Goal: Transaction & Acquisition: Purchase product/service

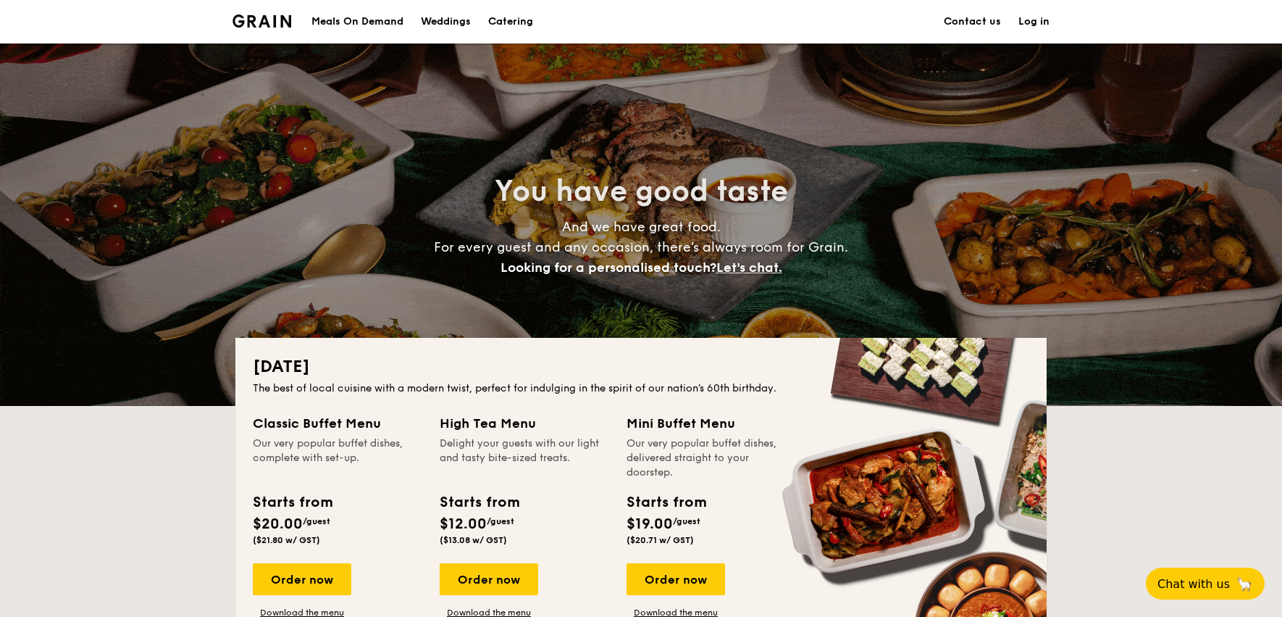
click at [522, 20] on h1 "Catering" at bounding box center [510, 21] width 45 height 43
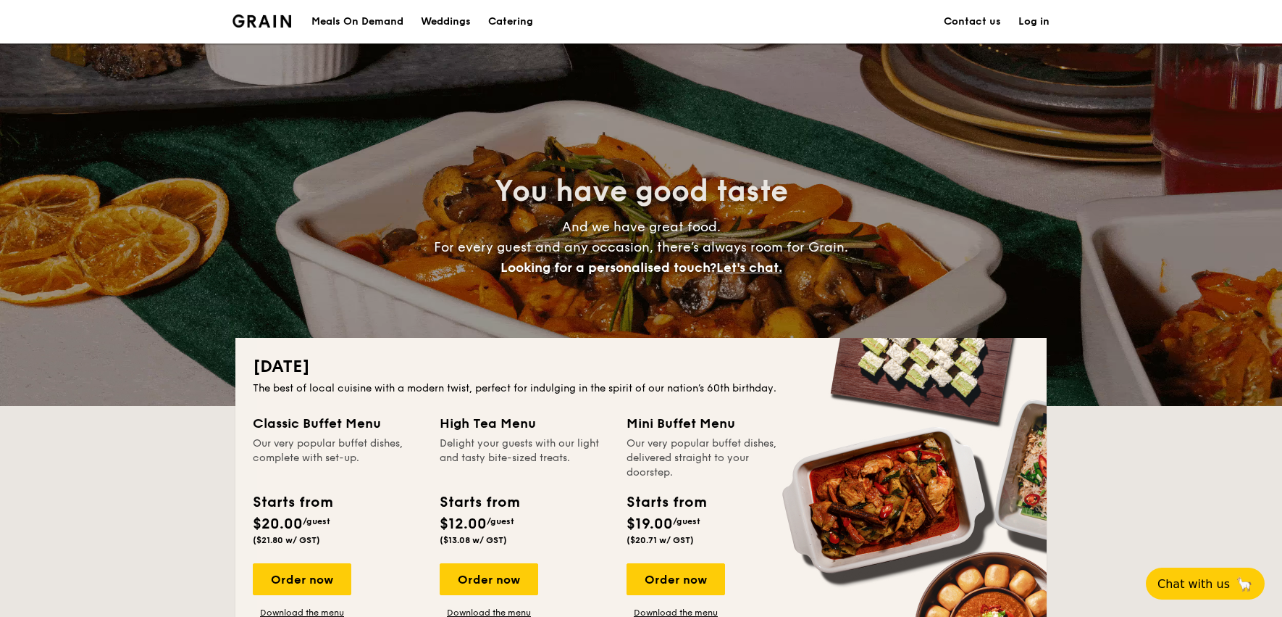
click at [525, 20] on h1 "Catering" at bounding box center [510, 21] width 45 height 43
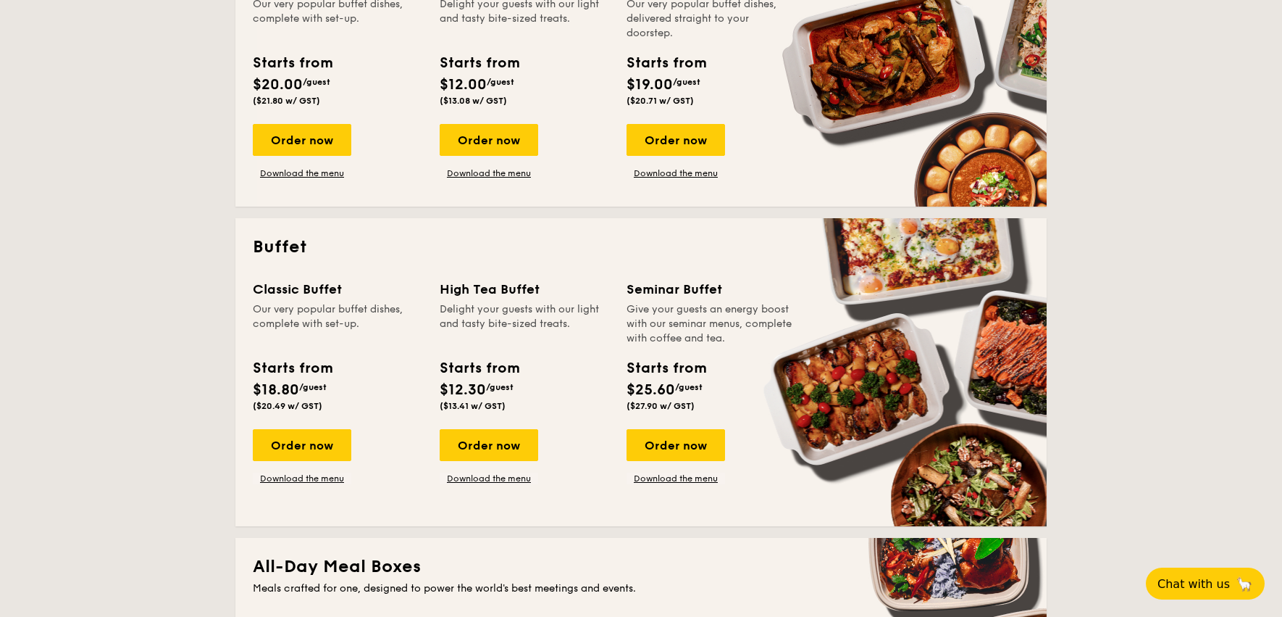
scroll to position [438, 0]
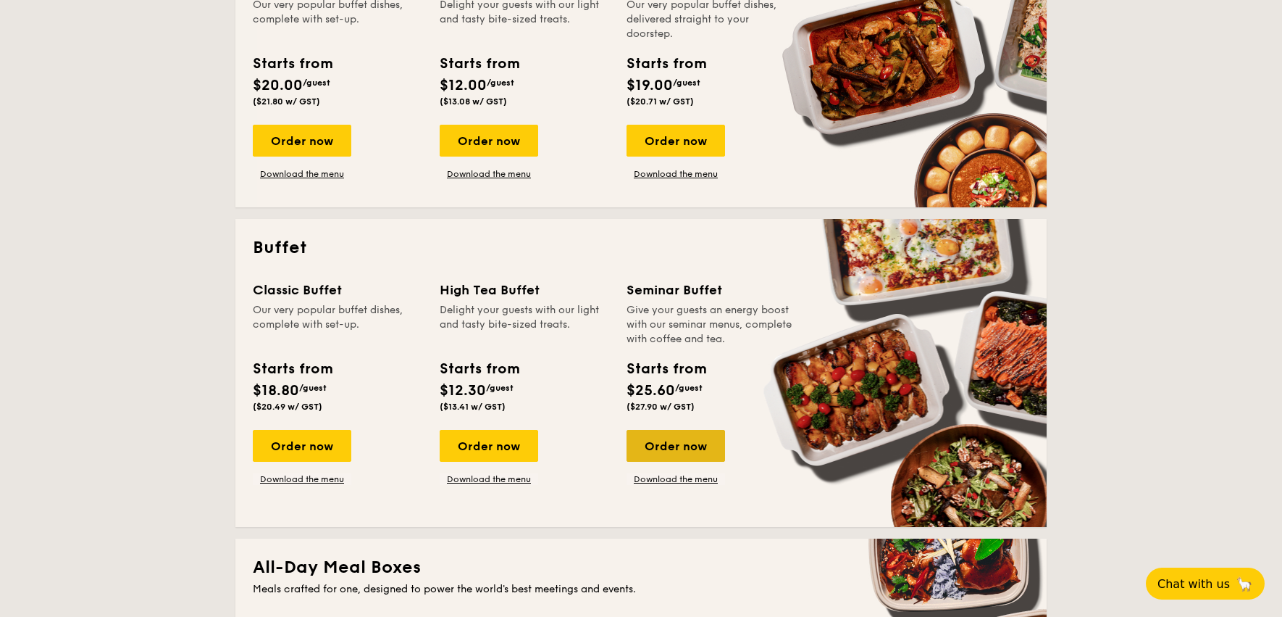
click at [672, 441] on div "Order now" at bounding box center [676, 446] width 99 height 32
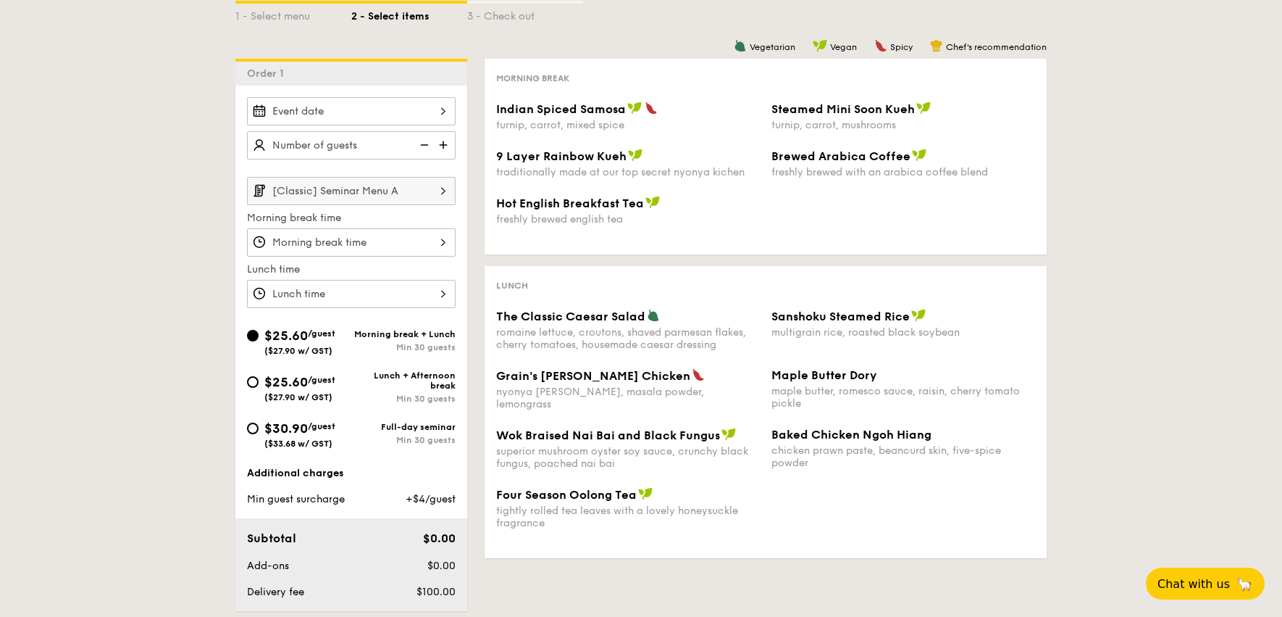
scroll to position [302, 0]
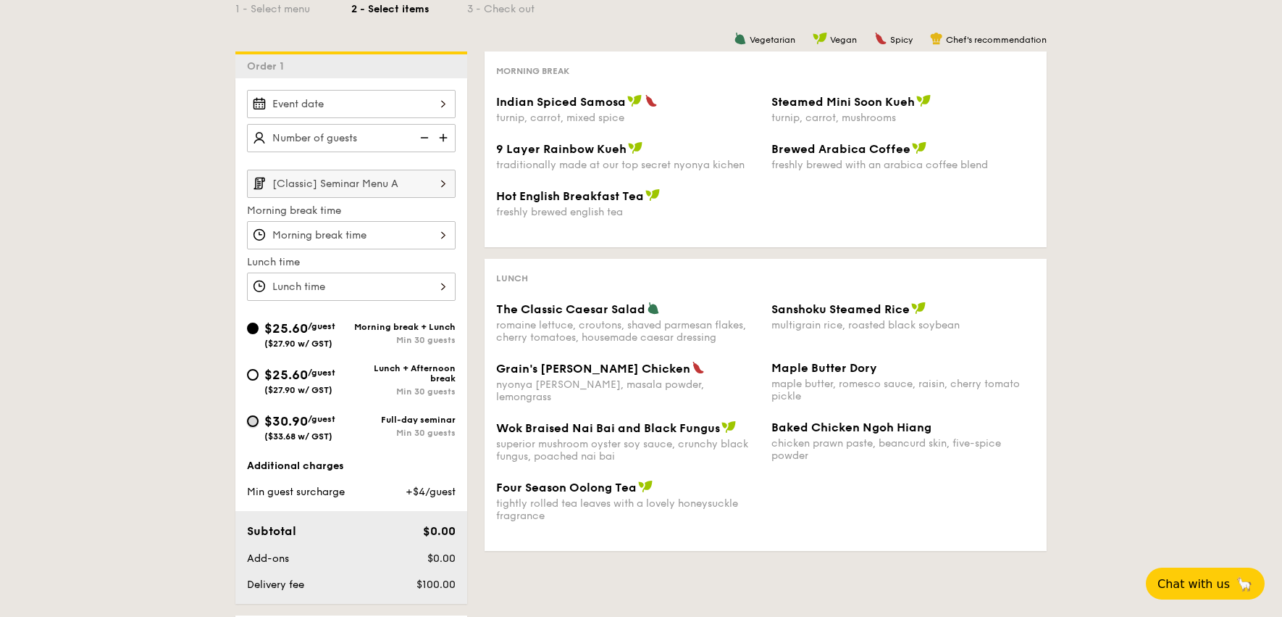
click at [256, 422] on input "$30.90 /guest ($33.68 w/ GST) Full-day seminar Min 30 guests" at bounding box center [253, 421] width 12 height 12
radio input "true"
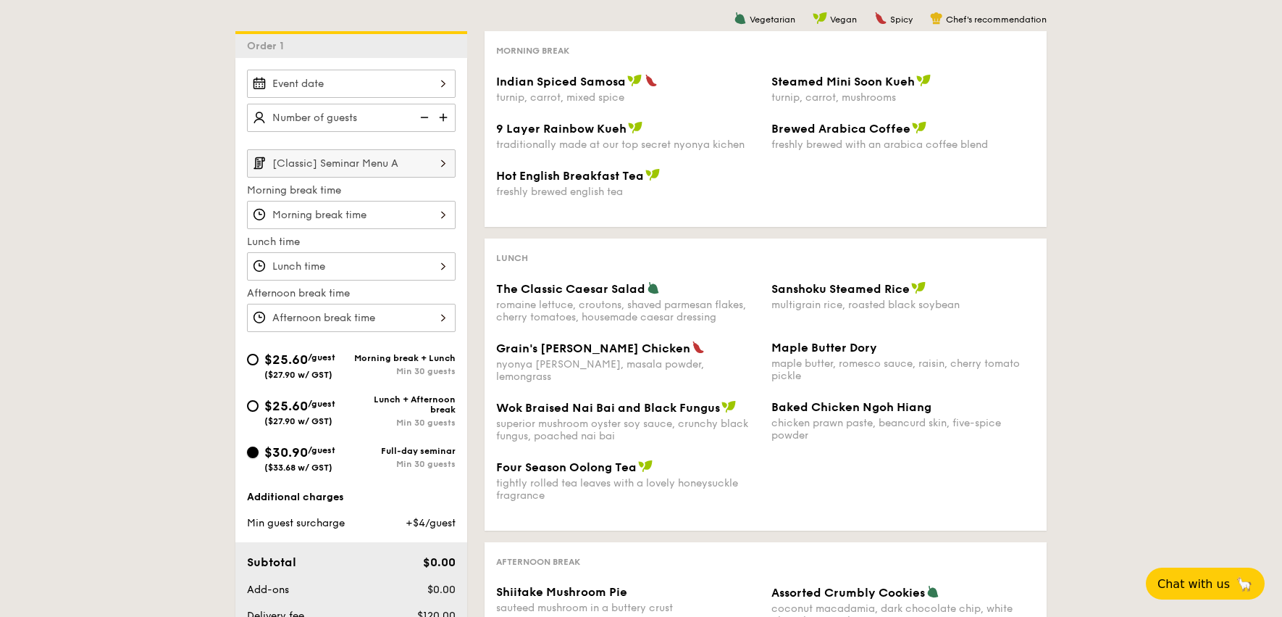
scroll to position [310, 0]
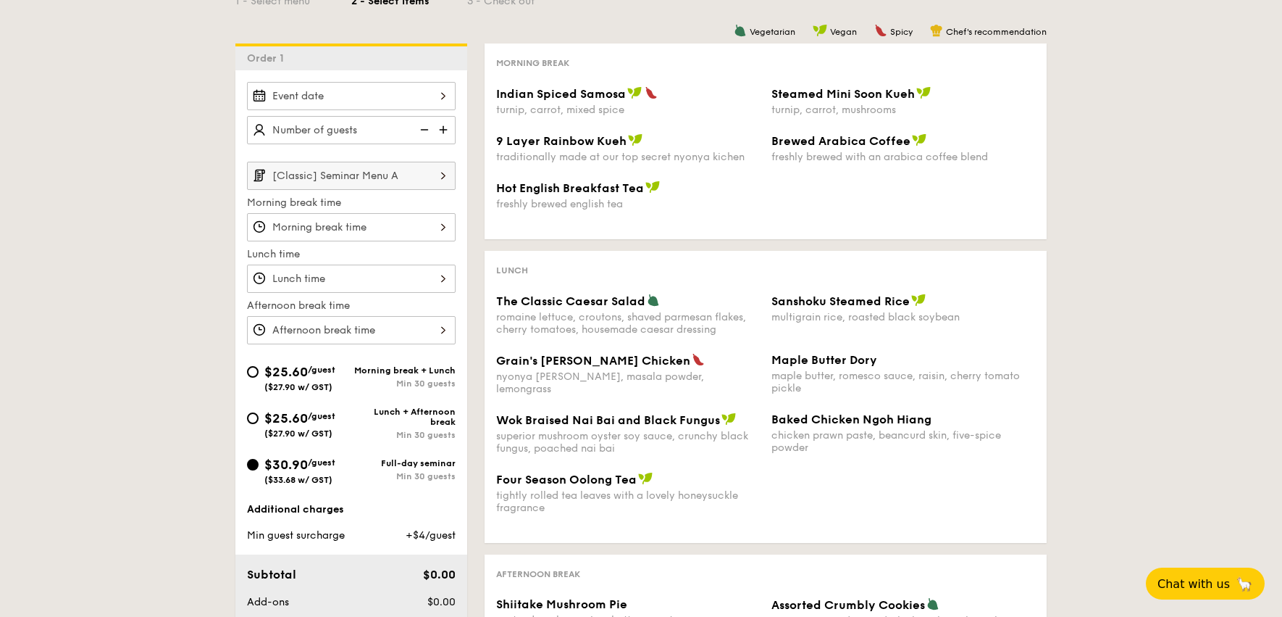
click at [843, 149] on div "Brewed Arabica Coffee freshly brewed with an arabica coffee blend" at bounding box center [904, 148] width 264 height 30
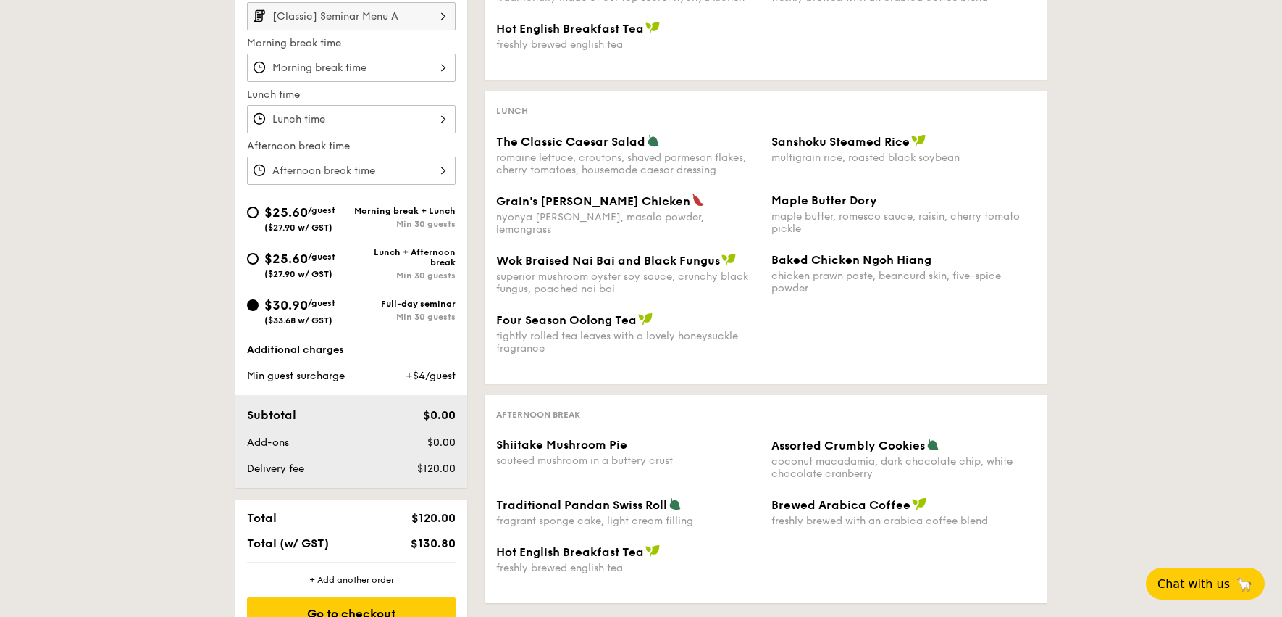
scroll to position [475, 0]
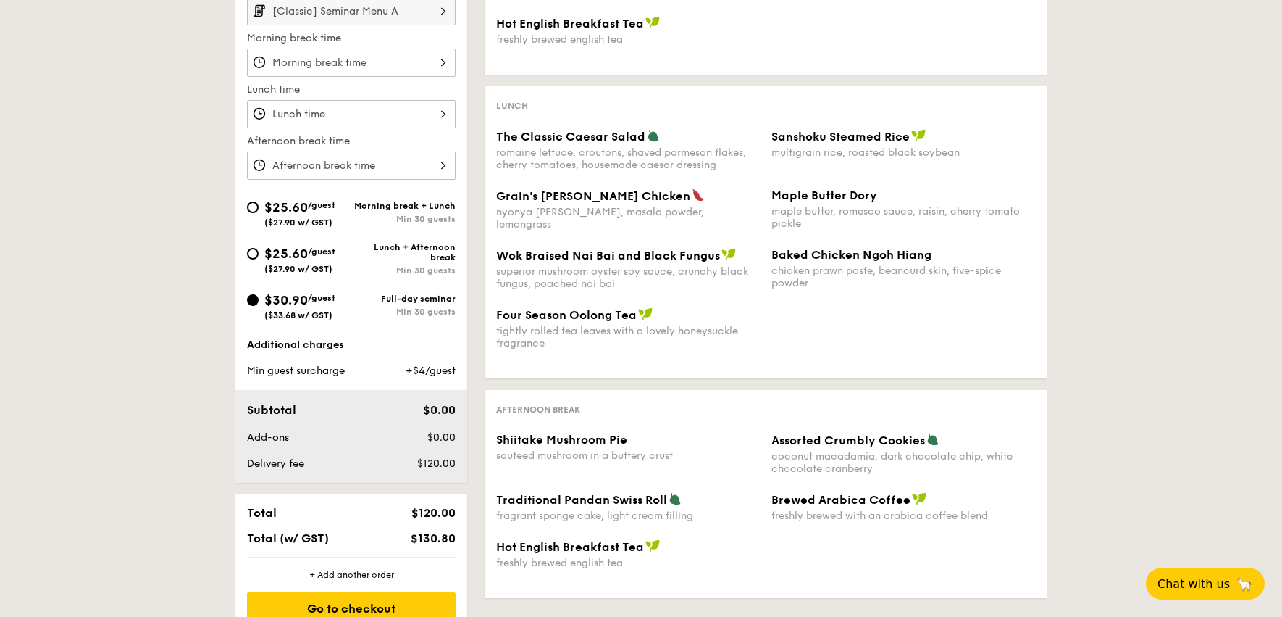
click at [604, 195] on span "Grain's Curry Chicken" at bounding box center [593, 196] width 194 height 14
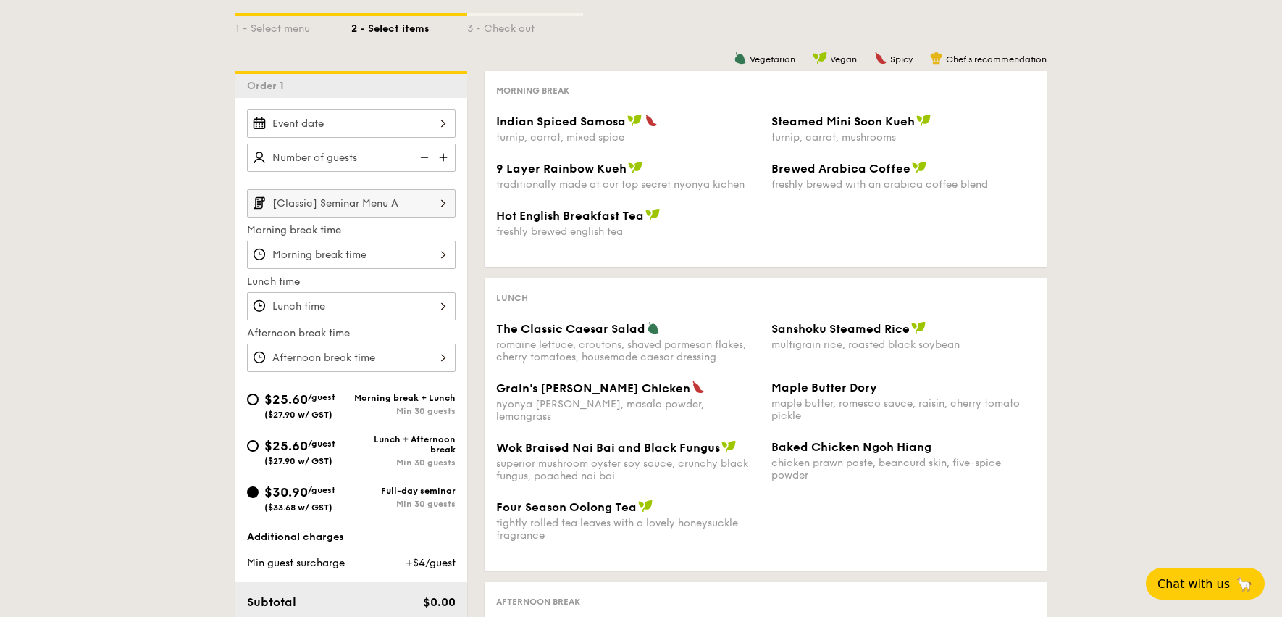
scroll to position [275, 0]
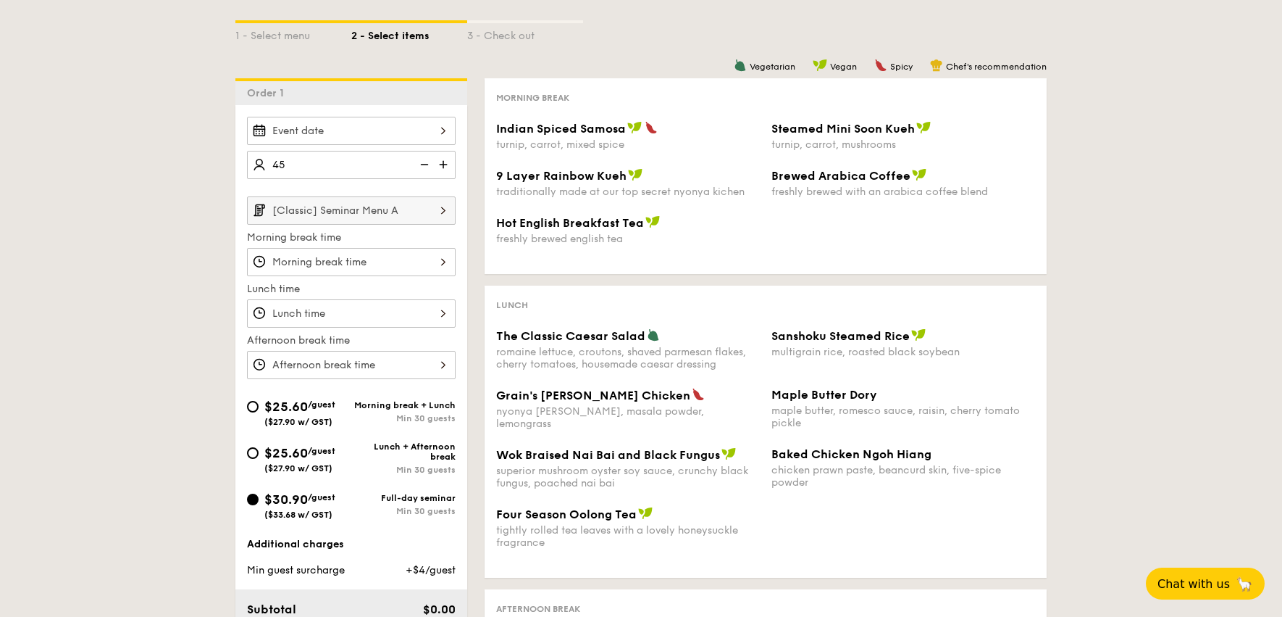
type input "45 guests"
click at [359, 133] on div at bounding box center [351, 131] width 209 height 28
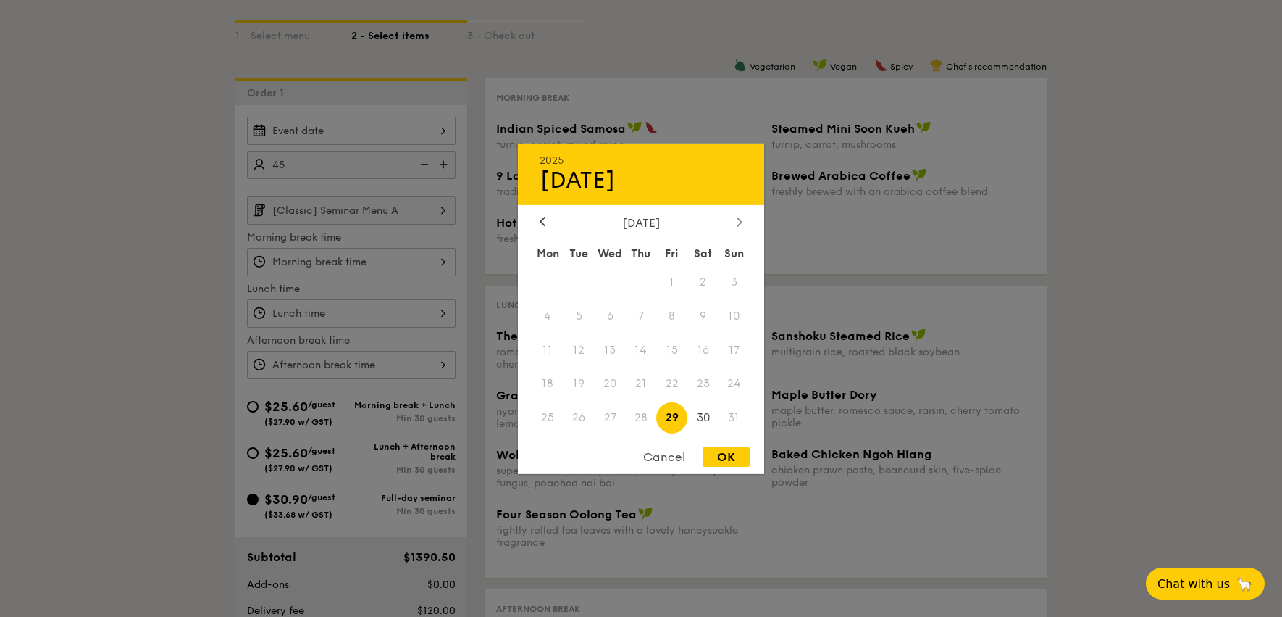
click at [744, 220] on div at bounding box center [739, 222] width 13 height 14
click at [583, 275] on span "2" at bounding box center [579, 281] width 31 height 31
click at [746, 458] on div "OK" at bounding box center [726, 457] width 47 height 20
type input "Sep 02, 2025"
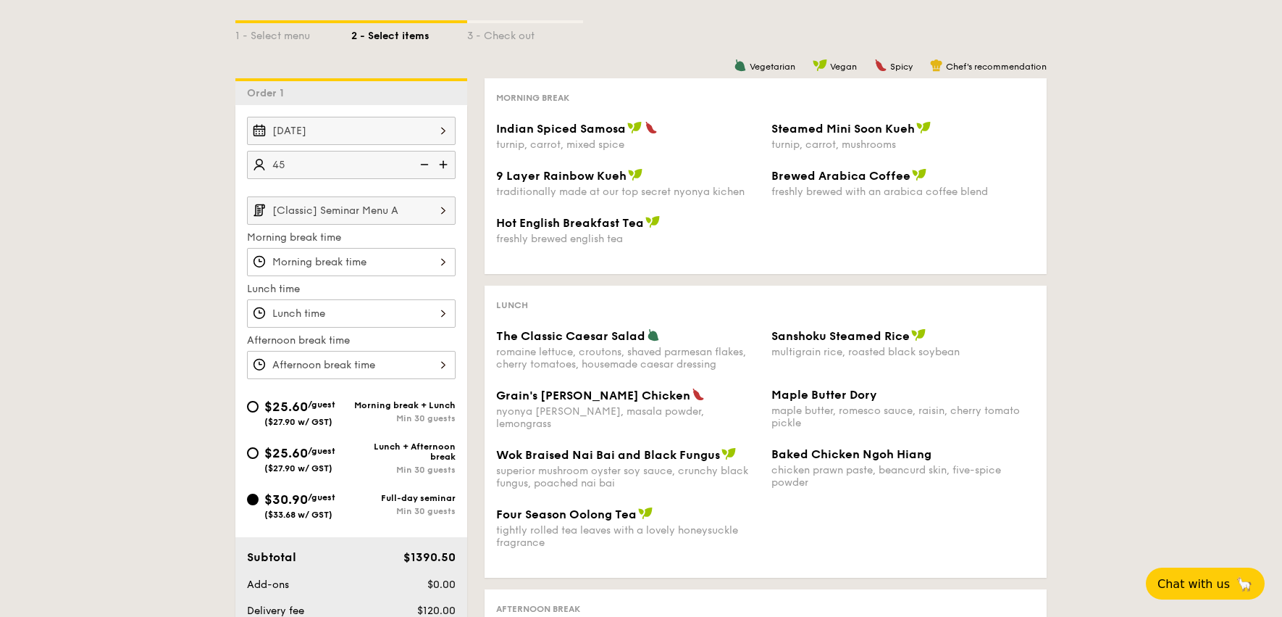
click at [356, 211] on input "[Classic] Seminar Menu A" at bounding box center [351, 210] width 209 height 28
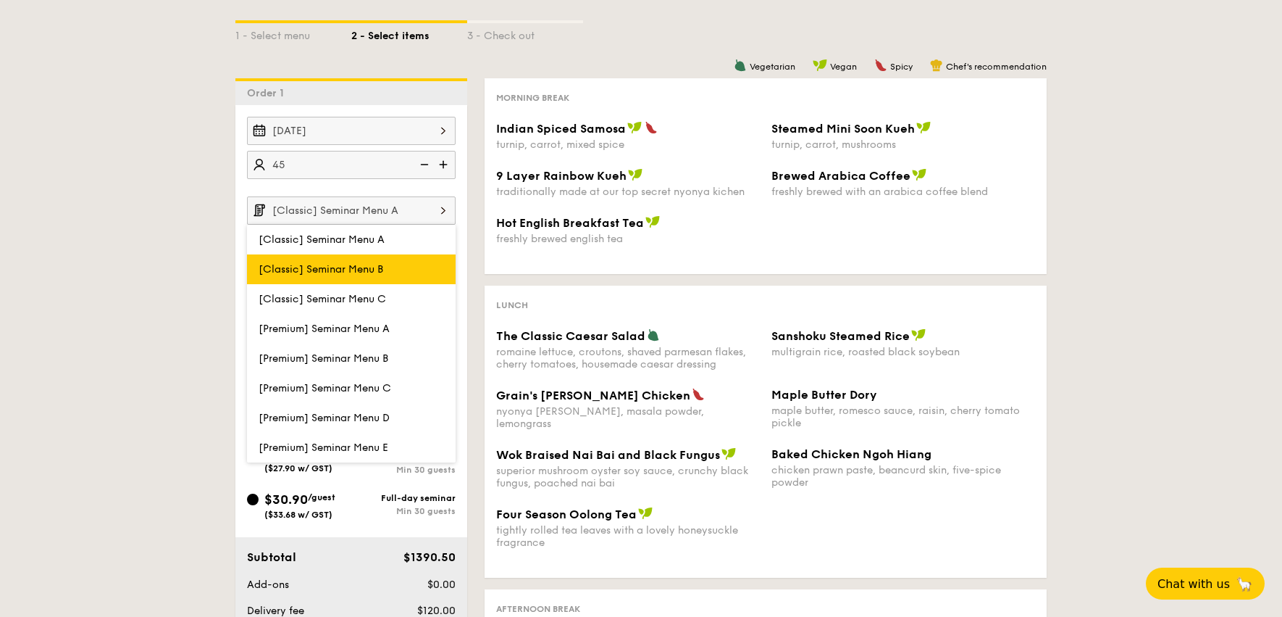
click at [357, 261] on label "[Classic] Seminar Menu B" at bounding box center [351, 269] width 209 height 30
click at [0, 0] on input "[Classic] Seminar Menu B" at bounding box center [0, 0] width 0 height 0
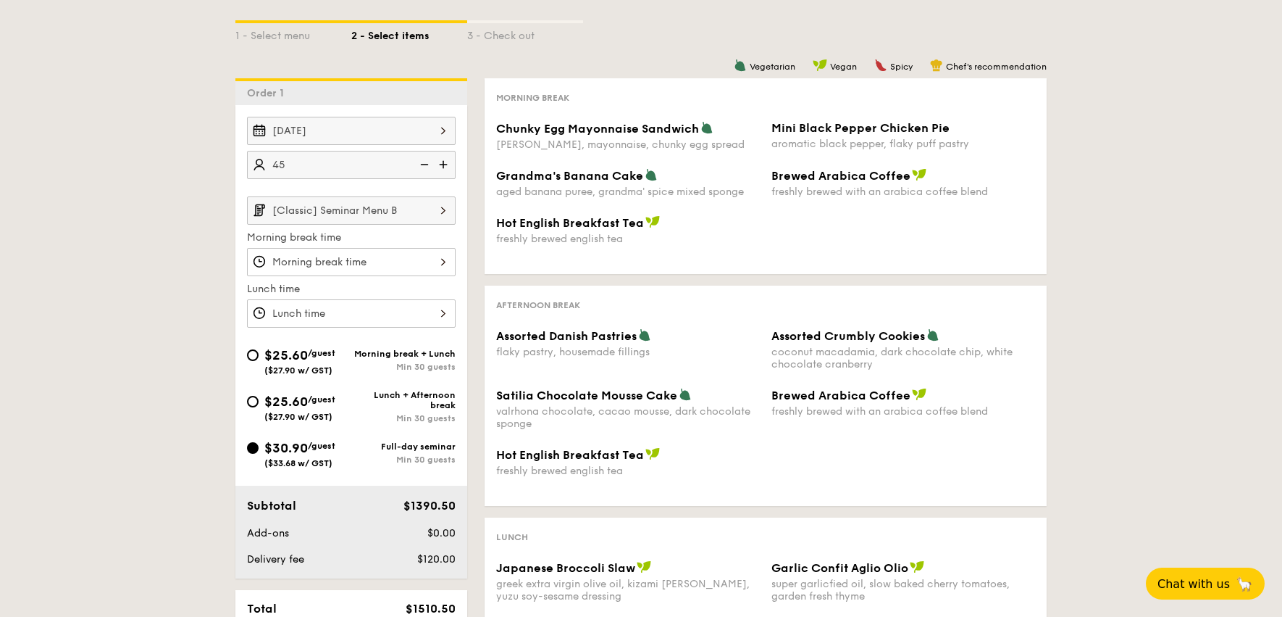
click at [398, 207] on input "[Classic] Seminar Menu B" at bounding box center [351, 210] width 209 height 28
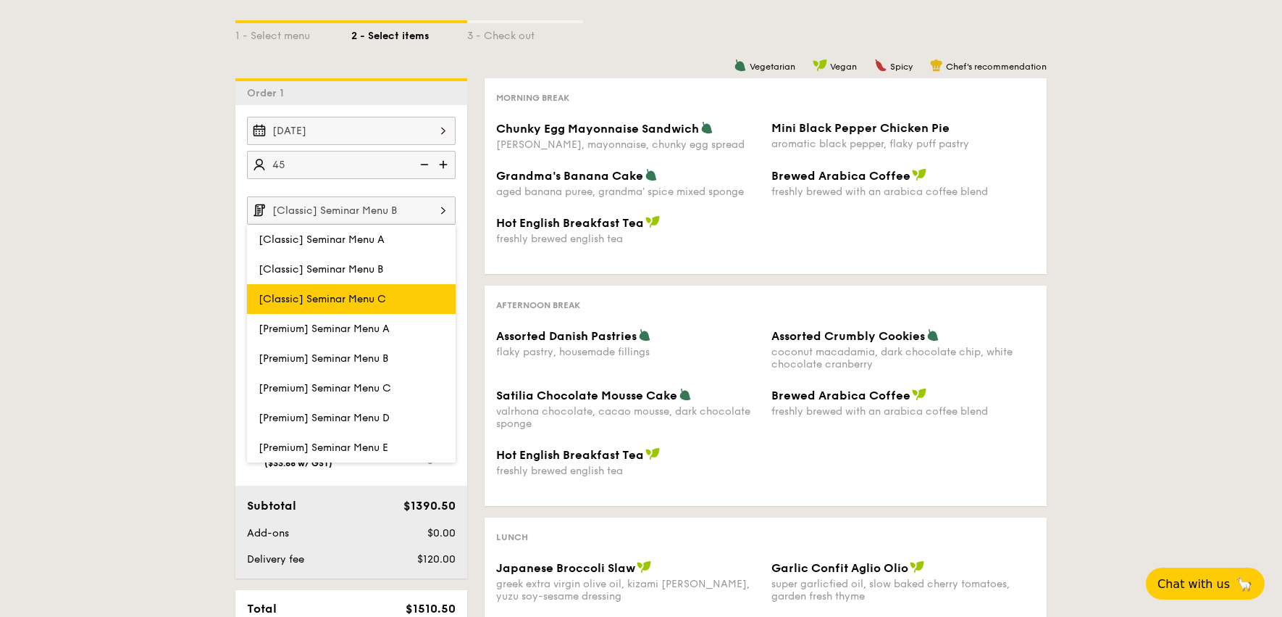
click at [372, 306] on label "[Classic] Seminar Menu C" at bounding box center [351, 299] width 209 height 30
click at [0, 0] on input "[Classic] Seminar Menu C" at bounding box center [0, 0] width 0 height 0
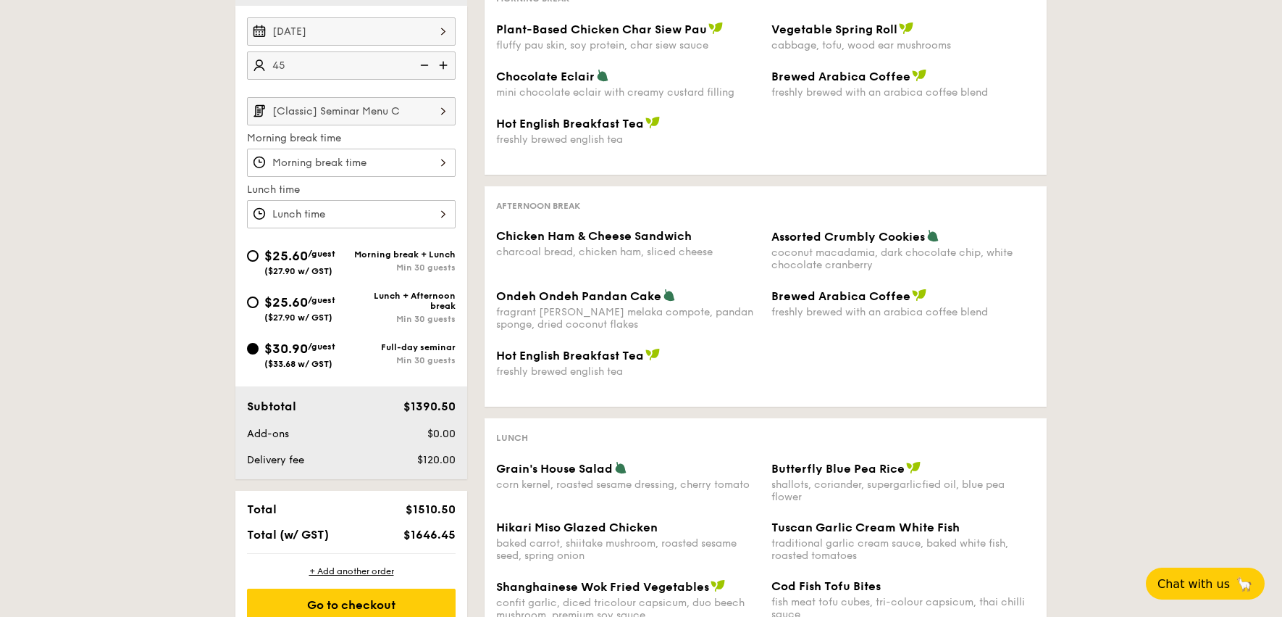
scroll to position [360, 0]
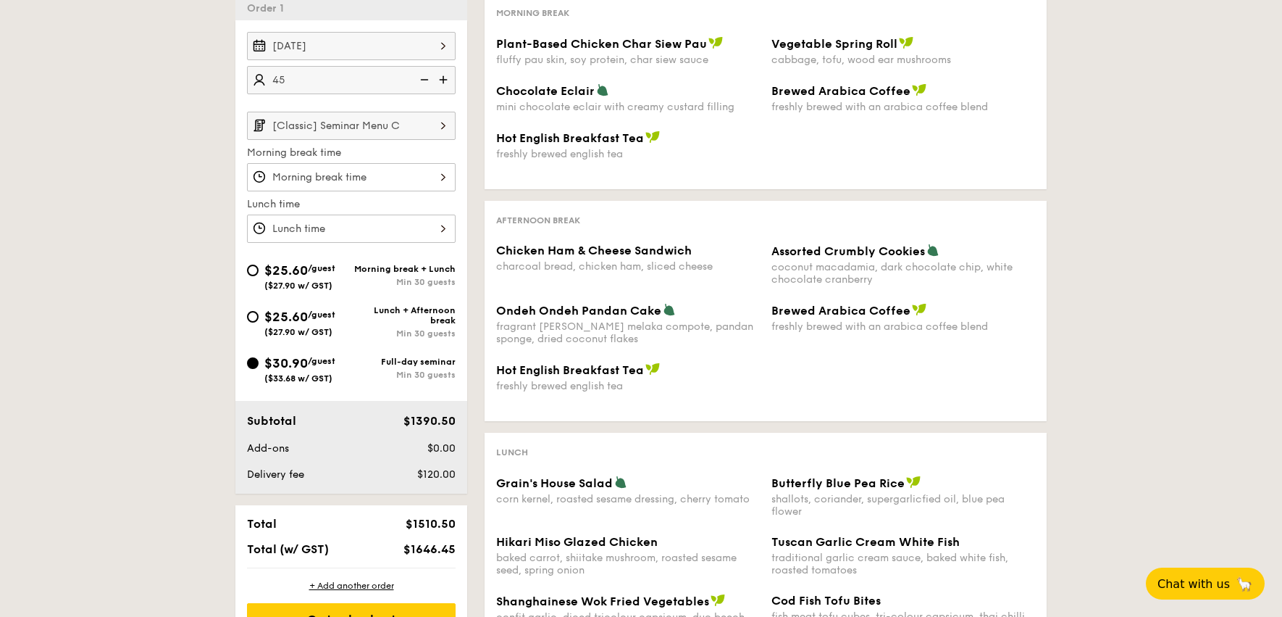
click at [376, 125] on input "[Classic] Seminar Menu C" at bounding box center [351, 126] width 209 height 28
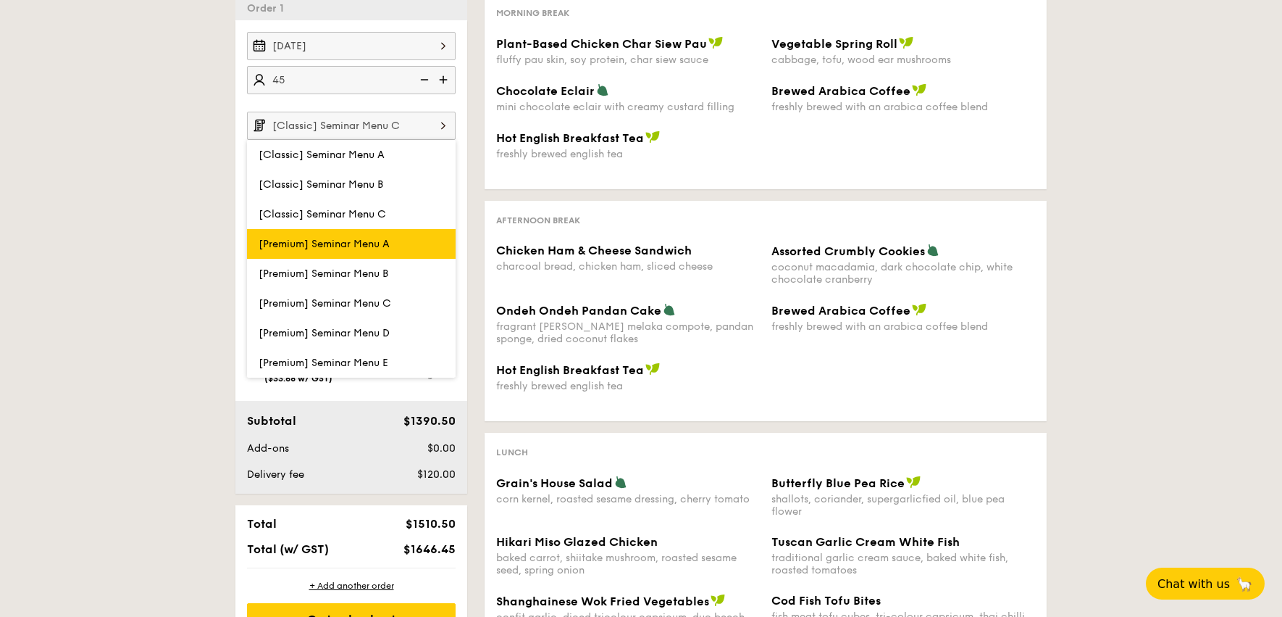
click at [361, 239] on span "[Premium] Seminar Menu A" at bounding box center [324, 244] width 131 height 12
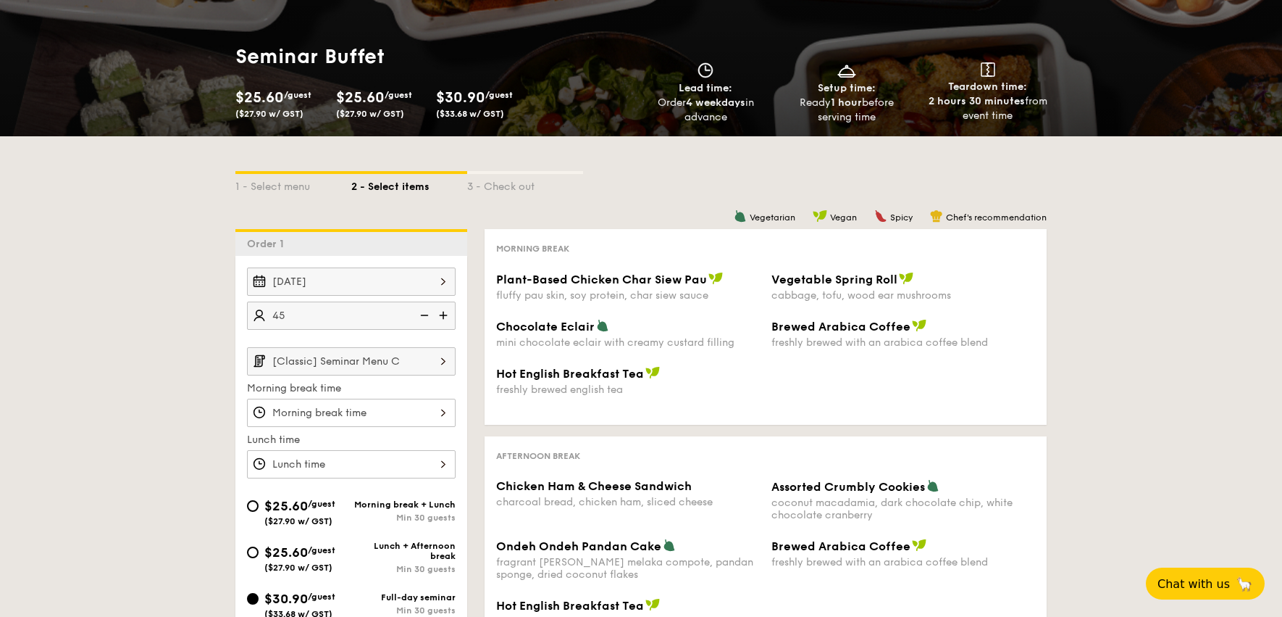
scroll to position [88, 0]
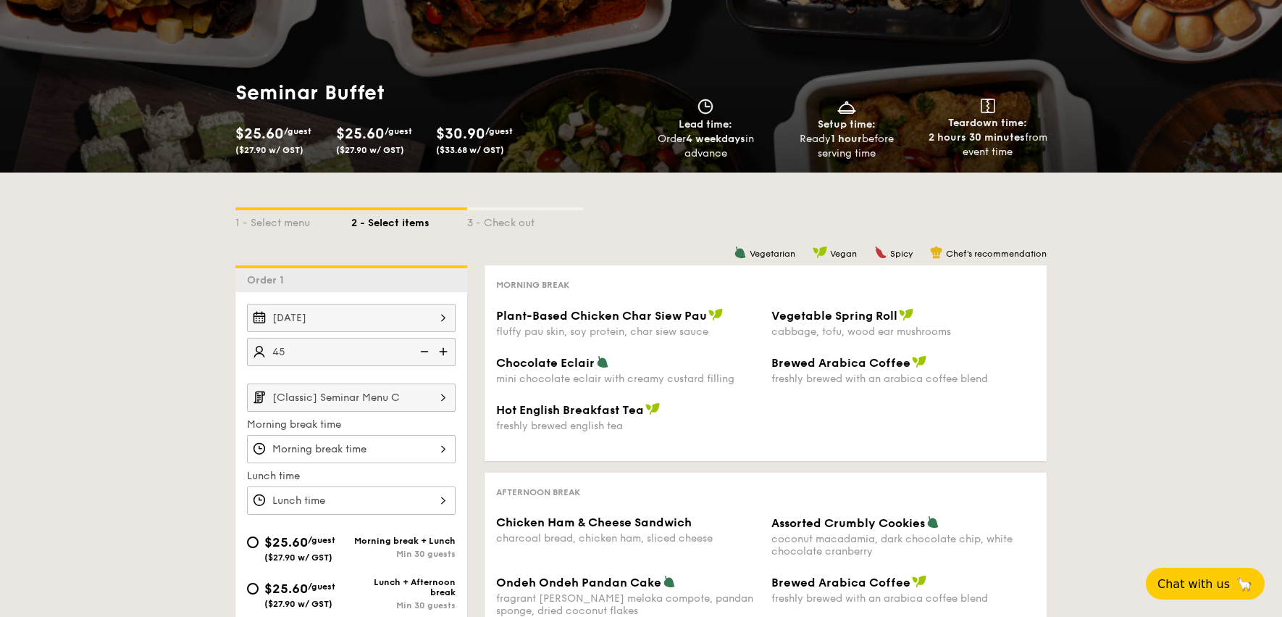
click at [330, 406] on input "[Classic] Seminar Menu C" at bounding box center [351, 397] width 209 height 28
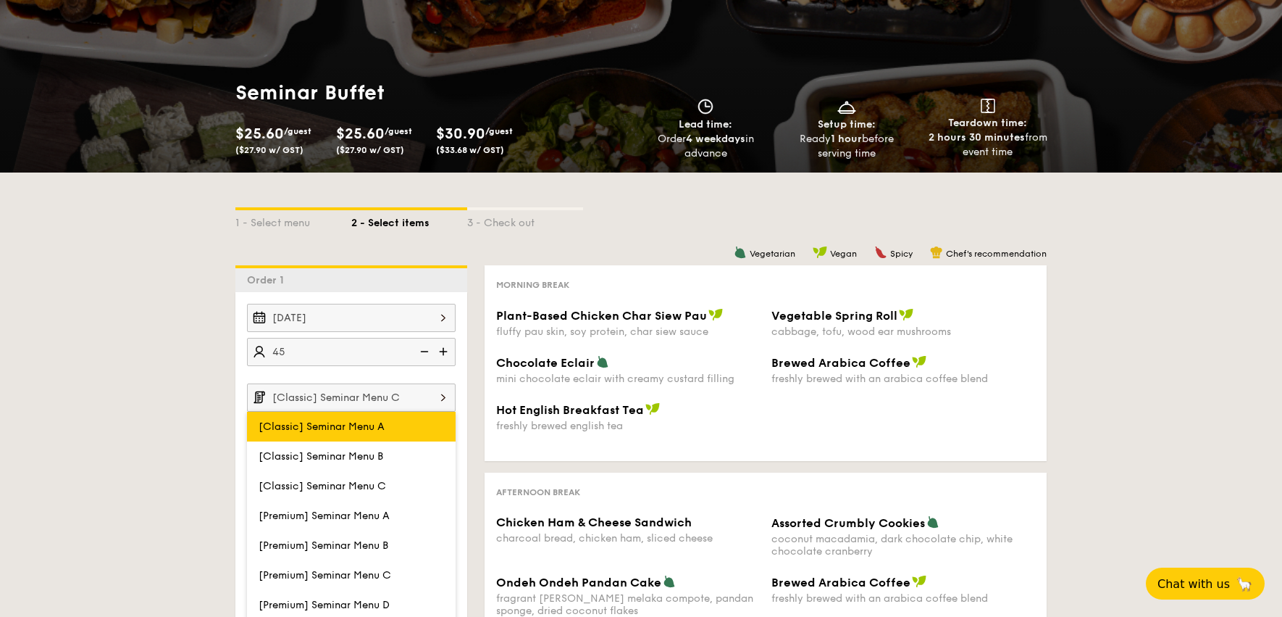
click at [324, 425] on span "[Classic] Seminar Menu A" at bounding box center [322, 426] width 126 height 12
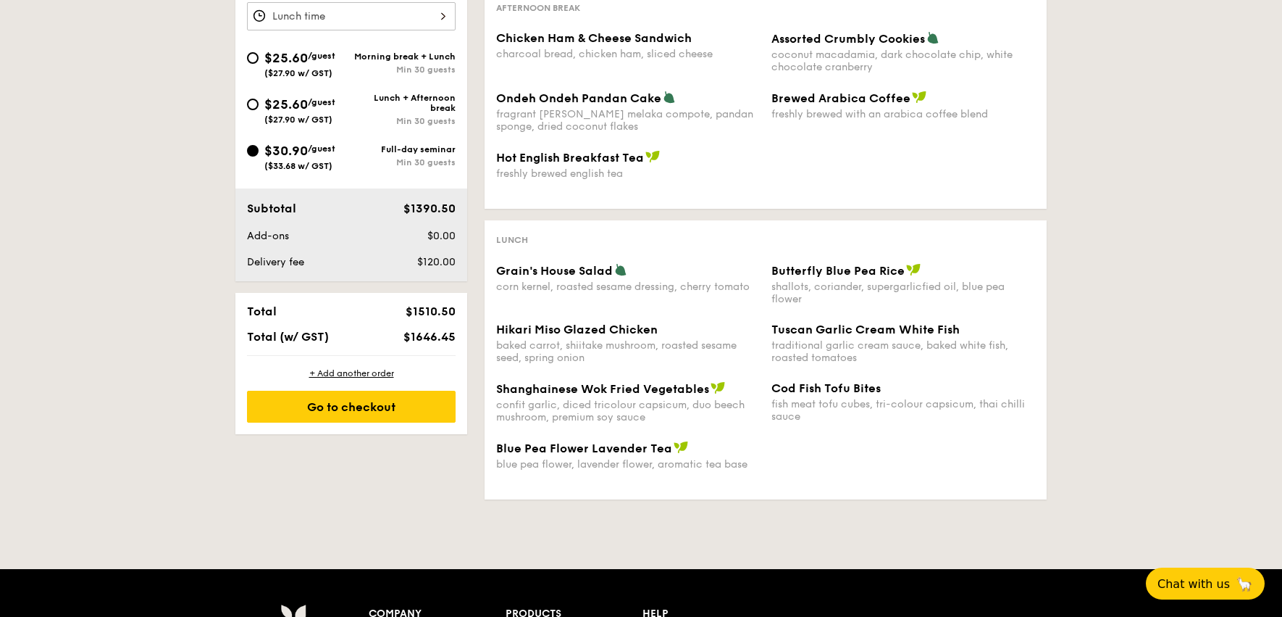
scroll to position [588, 0]
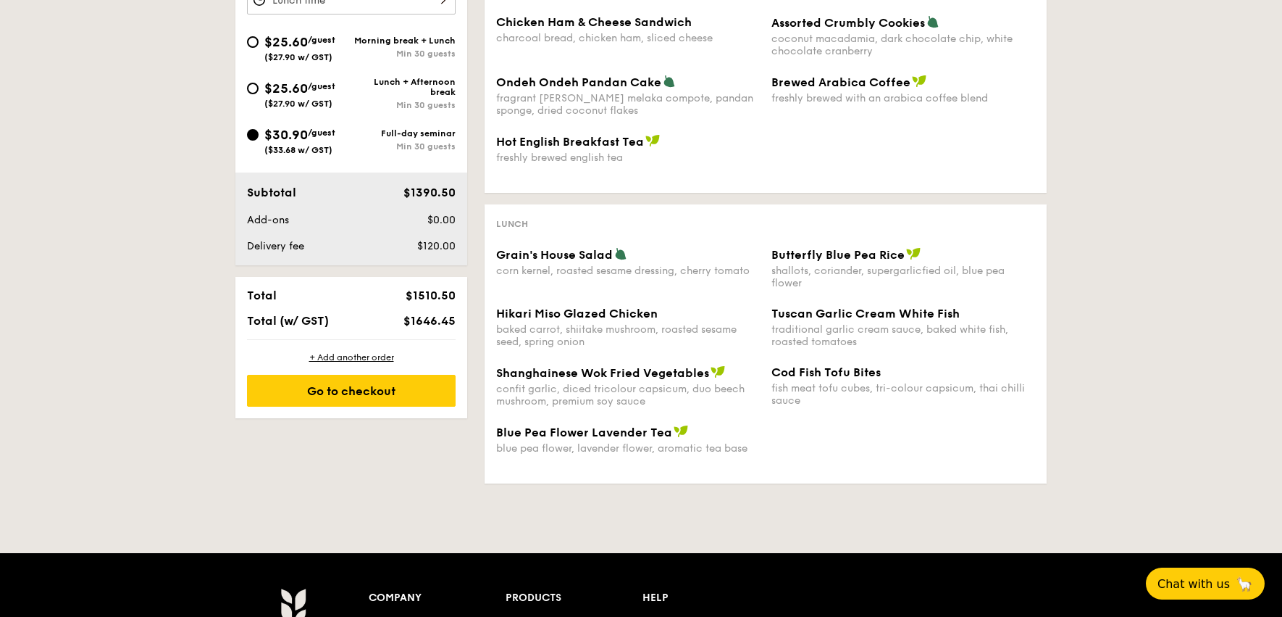
click at [557, 407] on div "confit garlic, diced tricolour capsicum, duo beech mushroom, premium soy sauce" at bounding box center [628, 395] width 264 height 25
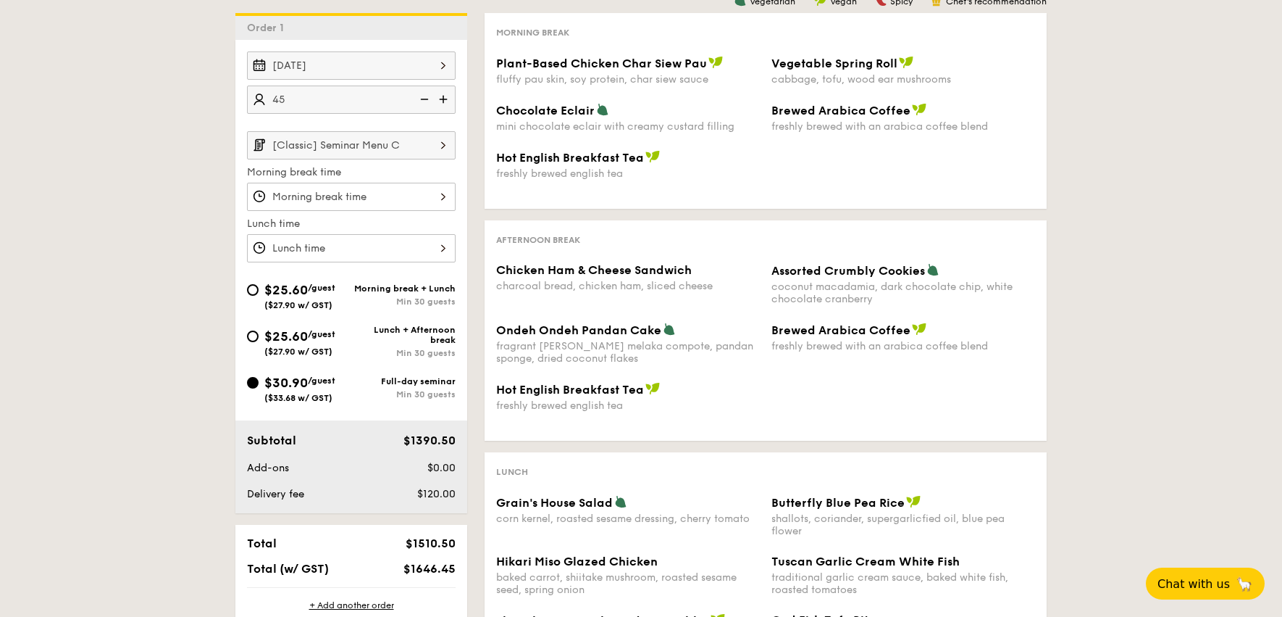
scroll to position [331, 0]
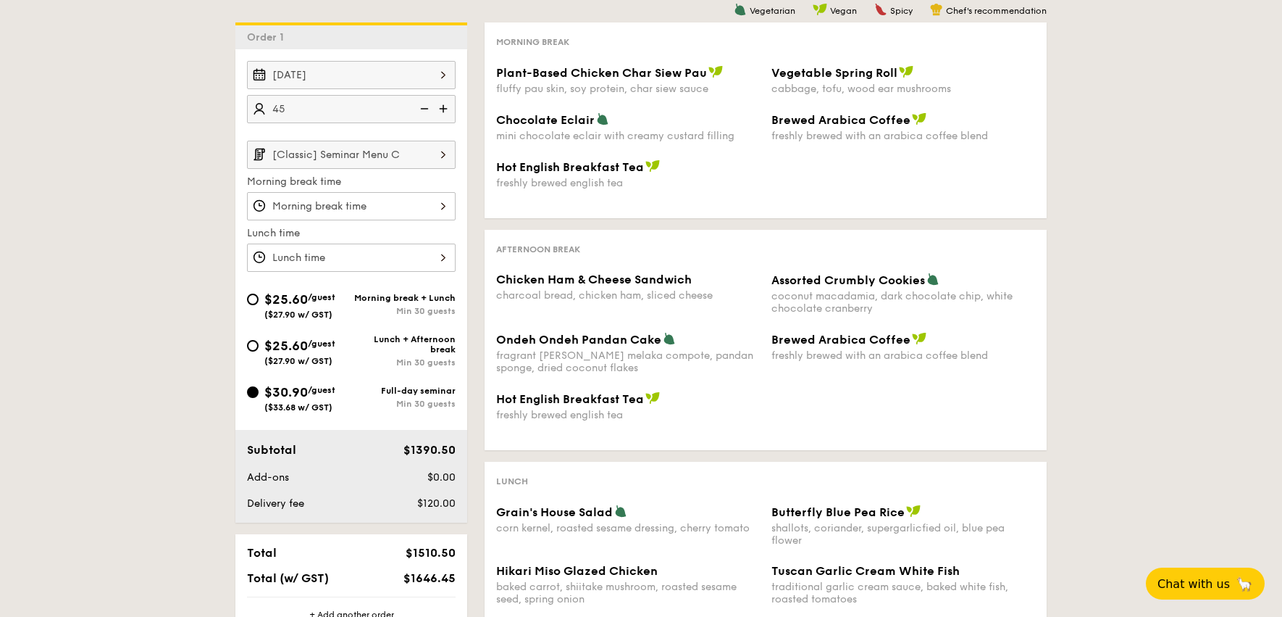
click at [418, 159] on input "[Classic] Seminar Menu C" at bounding box center [351, 155] width 209 height 28
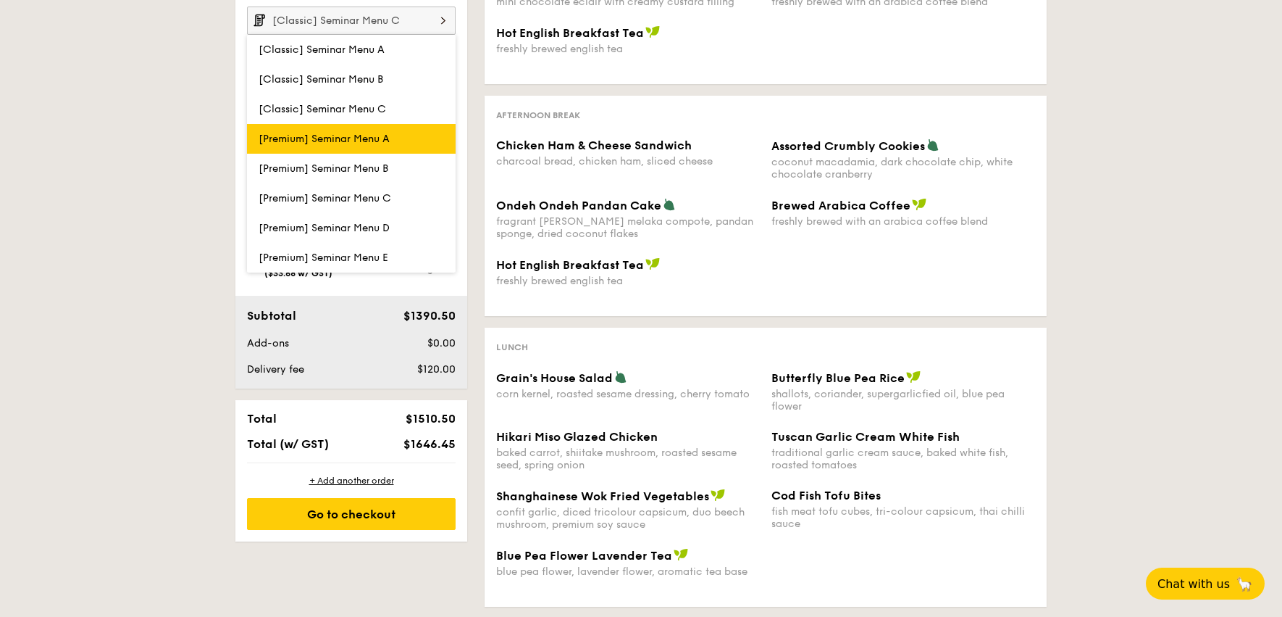
scroll to position [460, 0]
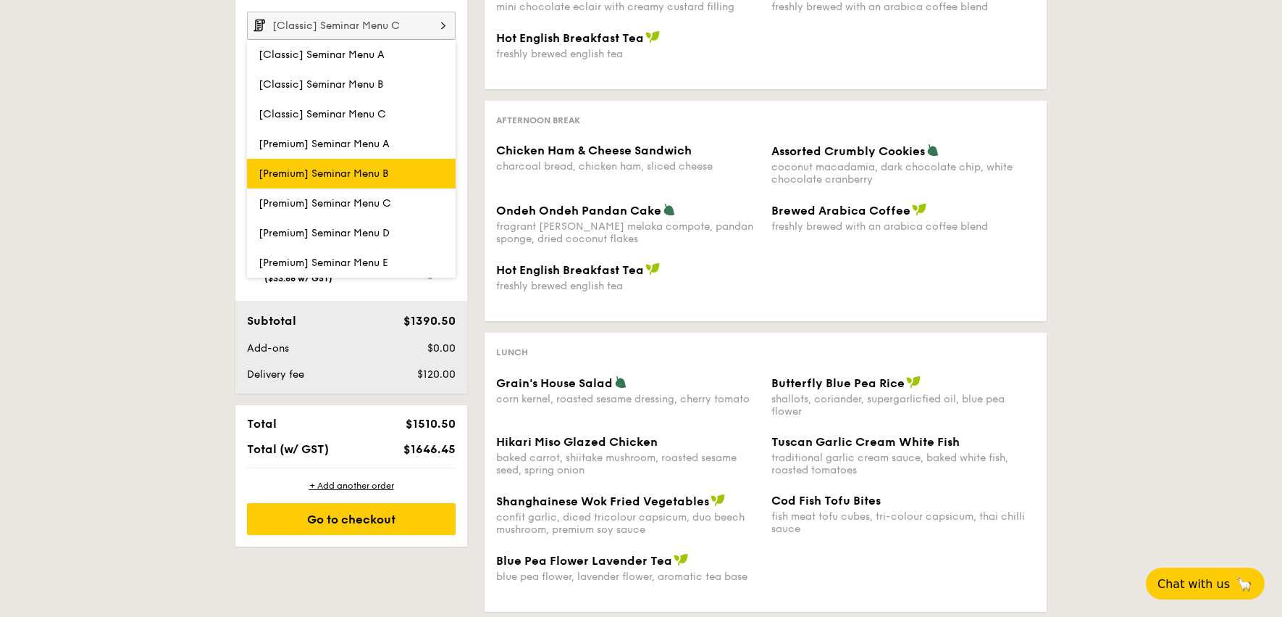
click at [358, 168] on span "[Premium] Seminar Menu B" at bounding box center [324, 173] width 130 height 12
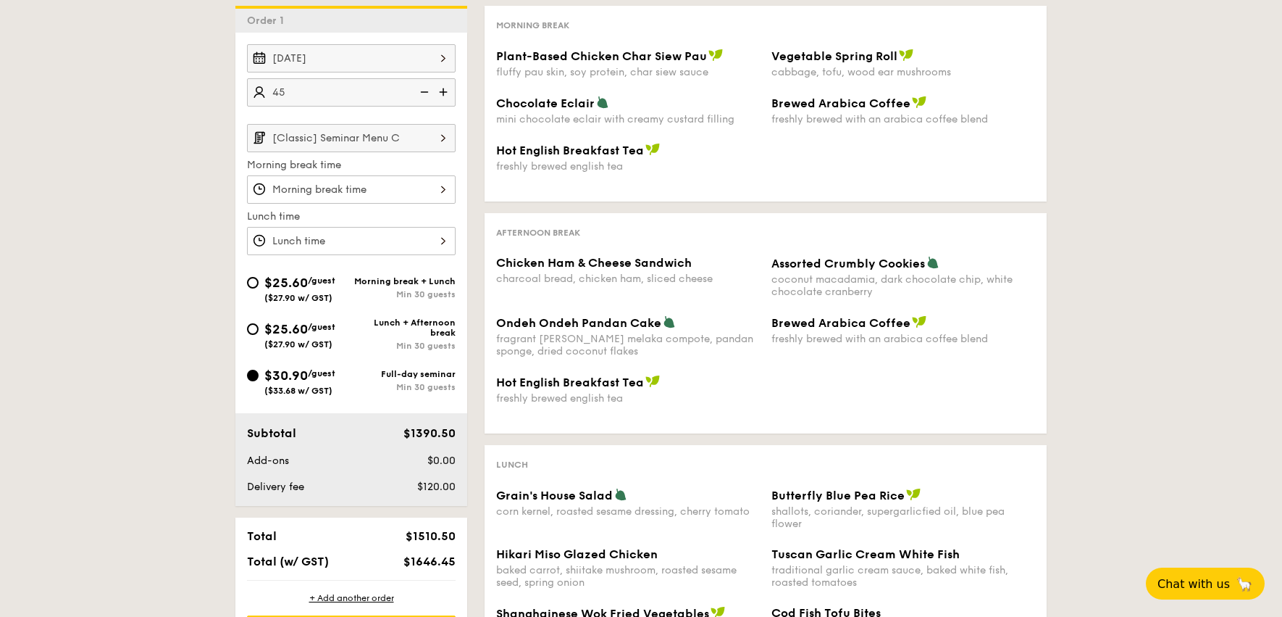
scroll to position [343, 0]
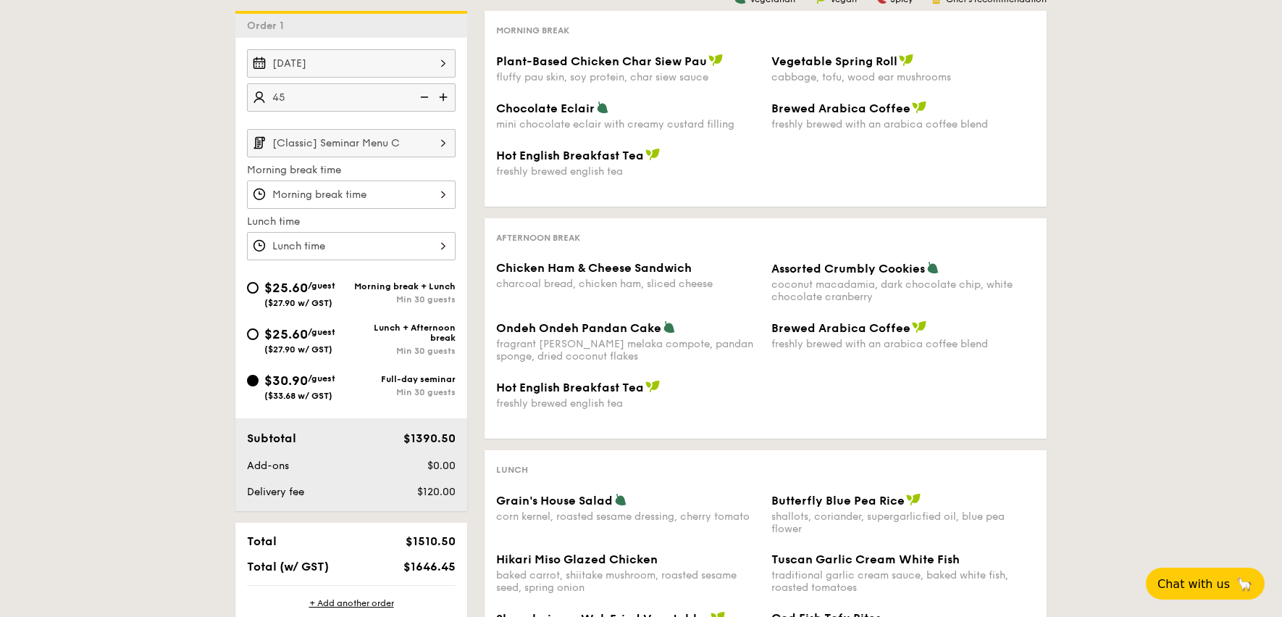
click at [417, 137] on input "[Classic] Seminar Menu C" at bounding box center [351, 143] width 209 height 28
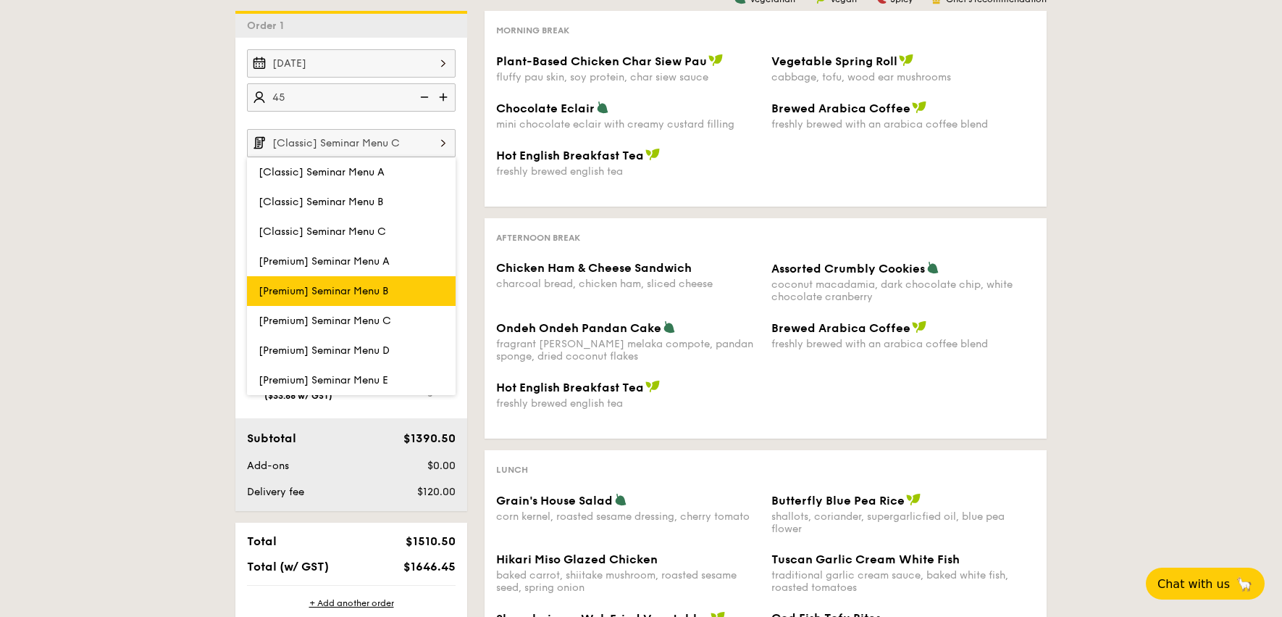
click at [389, 282] on label "[Premium] Seminar Menu B" at bounding box center [351, 291] width 209 height 30
click at [0, 0] on input "[Premium] Seminar Menu B" at bounding box center [0, 0] width 0 height 0
type input "[Premium] Seminar Menu B"
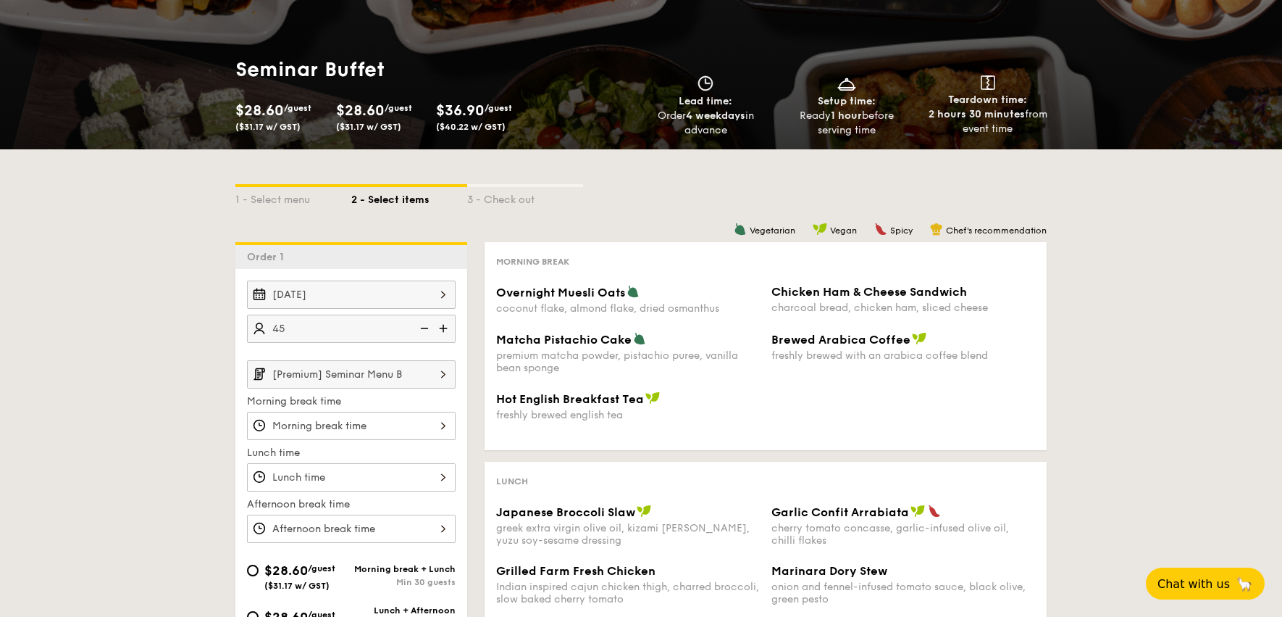
scroll to position [111, 0]
click at [817, 298] on span "Chicken Ham & Cheese Sandwich" at bounding box center [870, 292] width 196 height 14
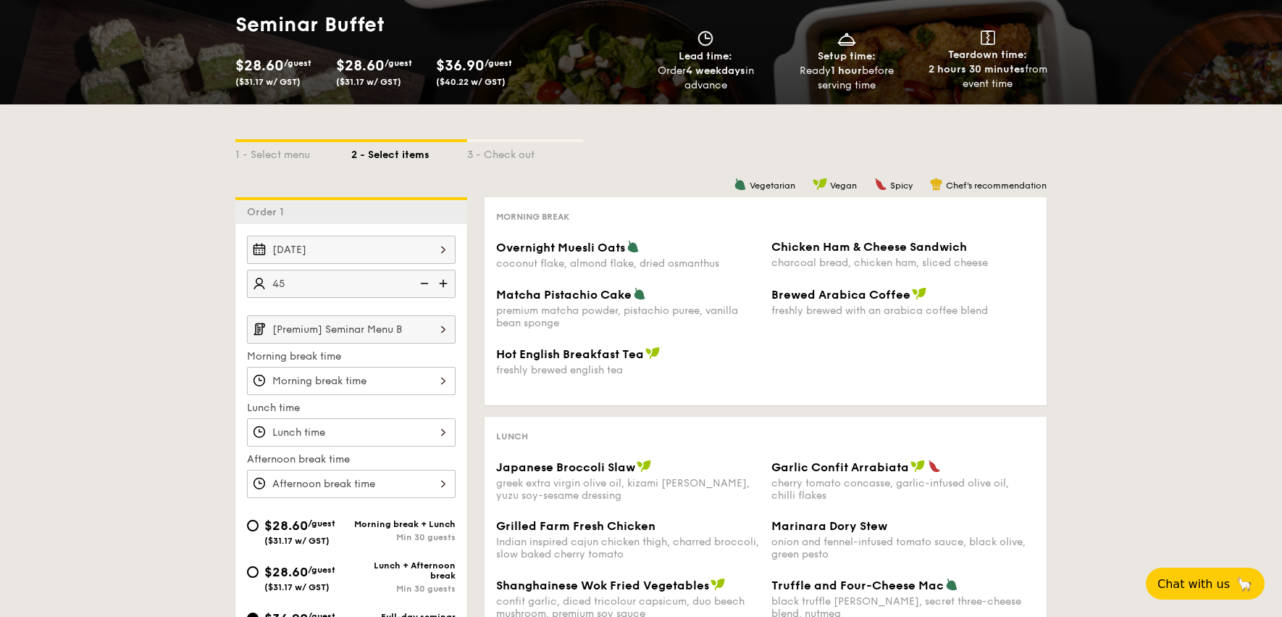
scroll to position [135, 0]
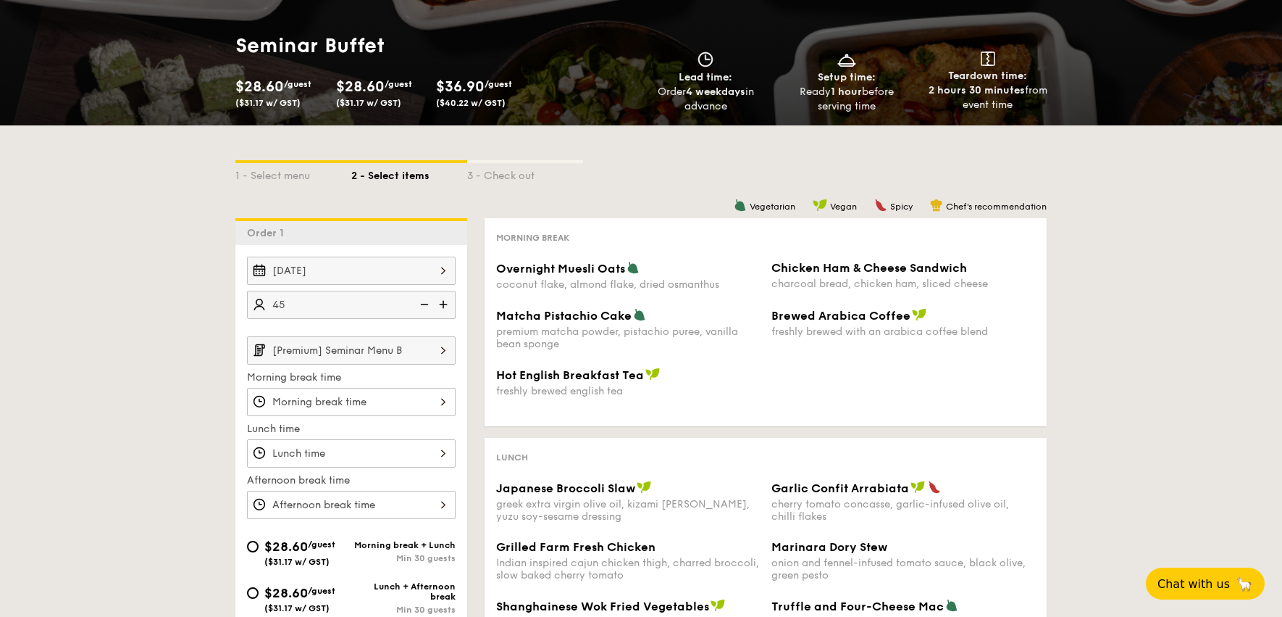
click at [397, 351] on input "[Premium] Seminar Menu B" at bounding box center [351, 350] width 209 height 28
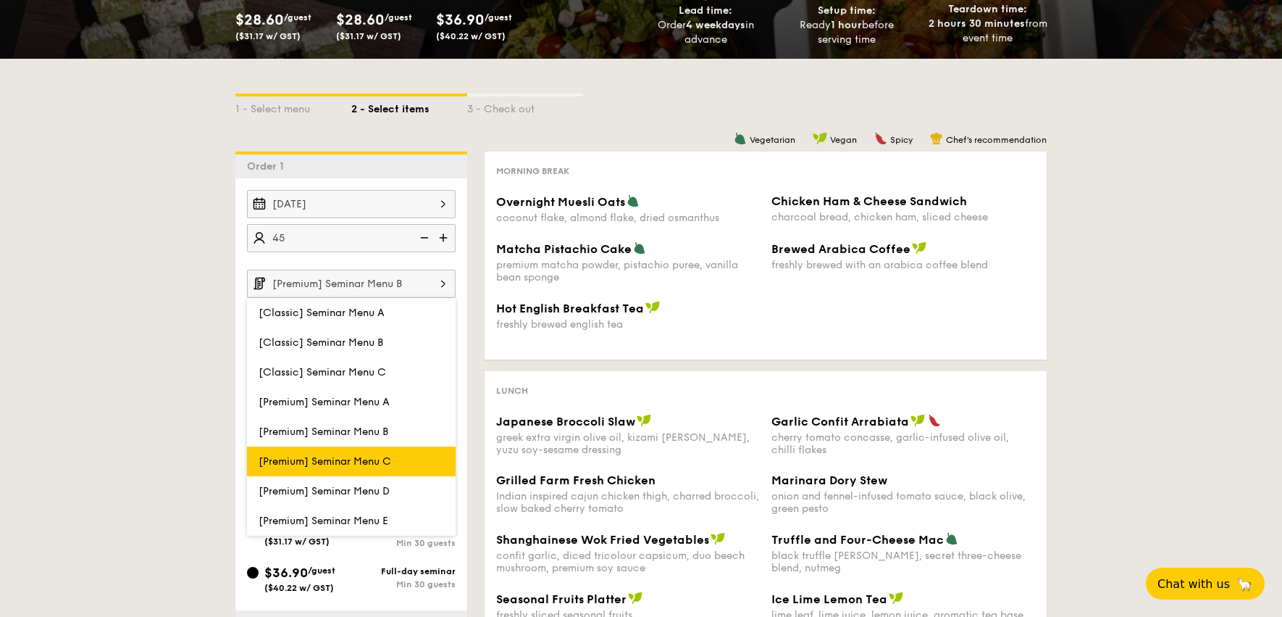
scroll to position [230, 0]
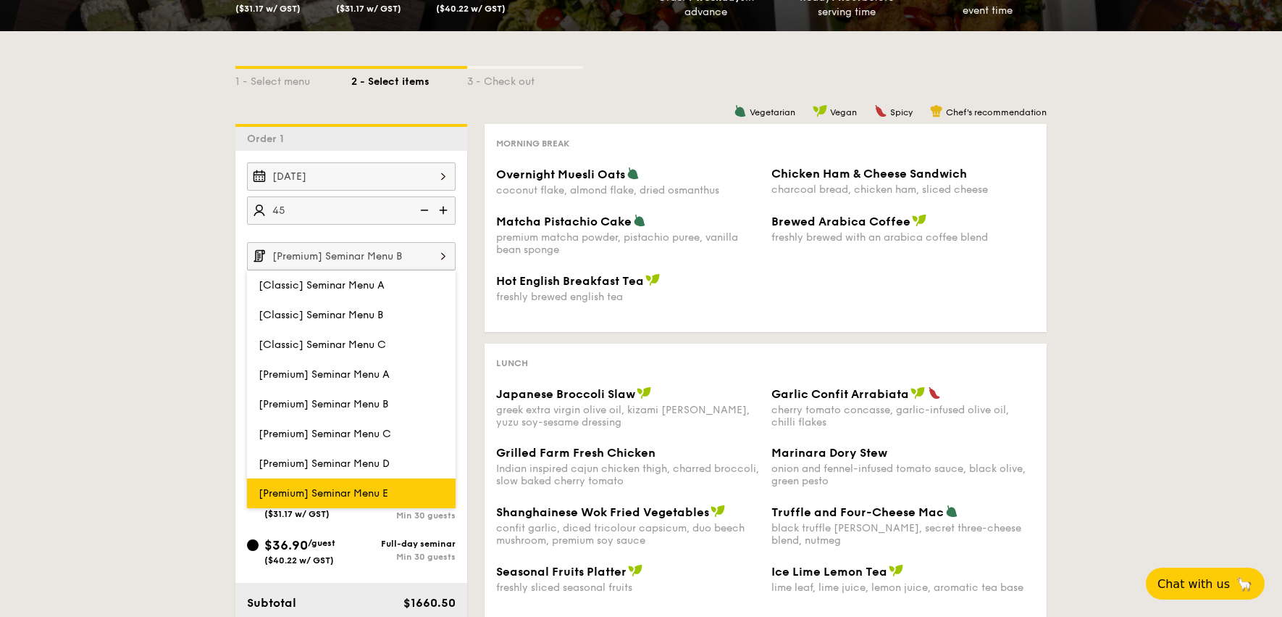
click at [373, 494] on span "[Premium] Seminar Menu E" at bounding box center [324, 493] width 130 height 12
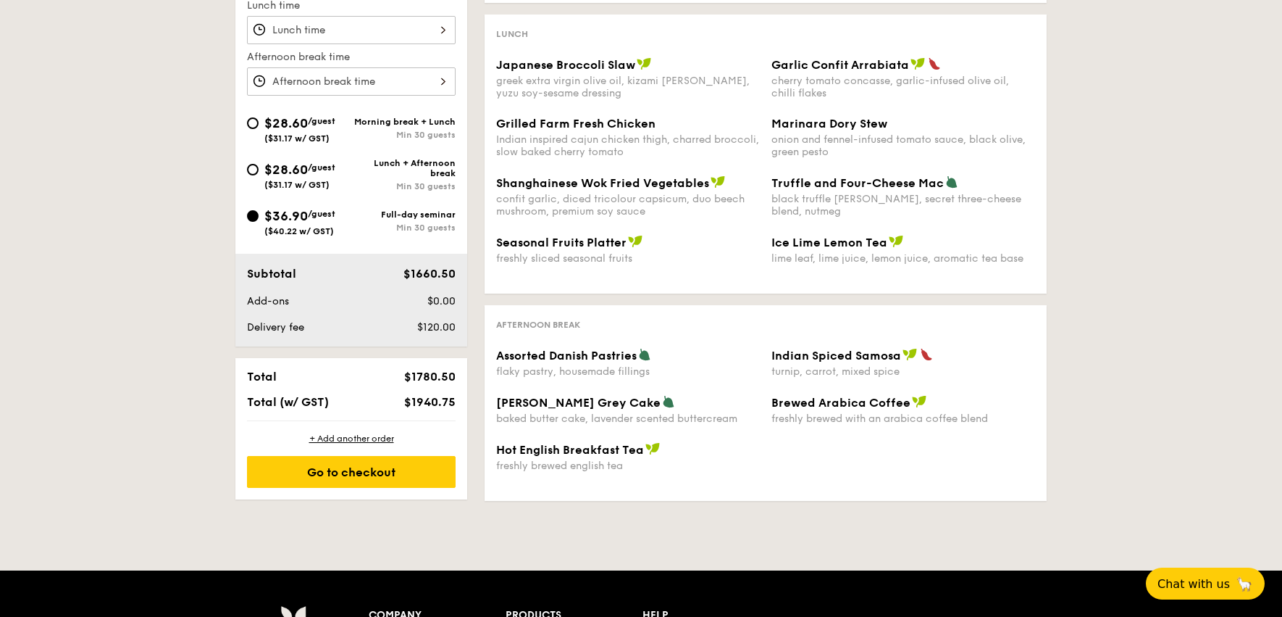
scroll to position [580, 0]
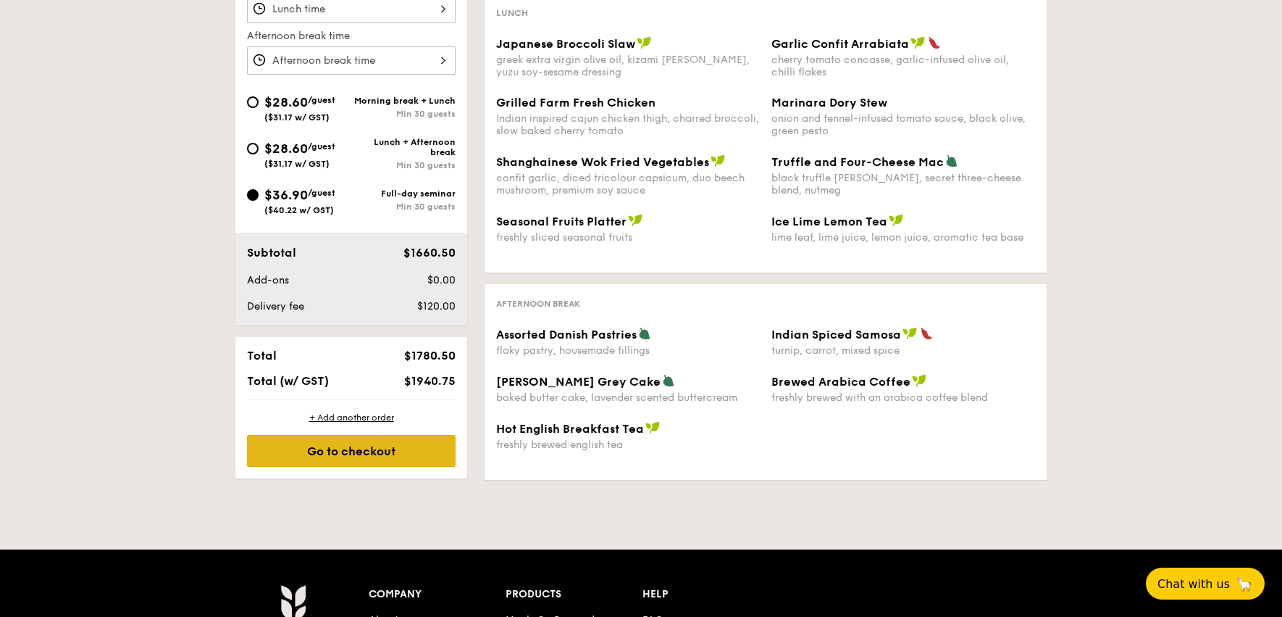
click at [390, 455] on div "Go to checkout" at bounding box center [351, 451] width 209 height 32
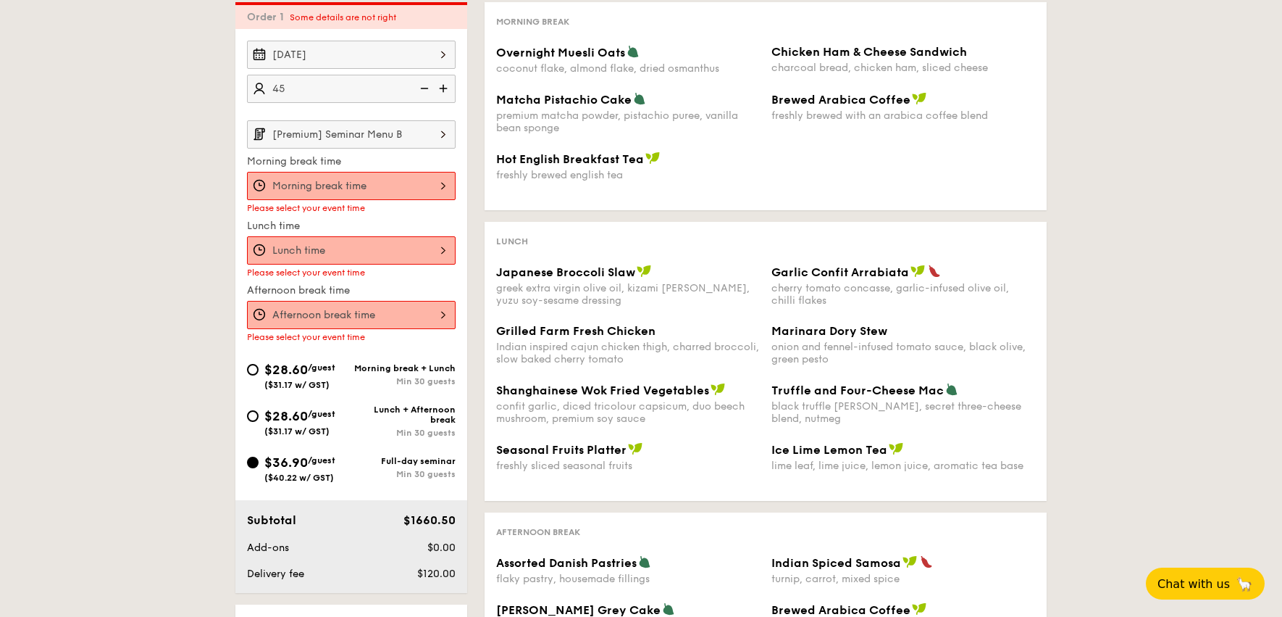
scroll to position [332, 0]
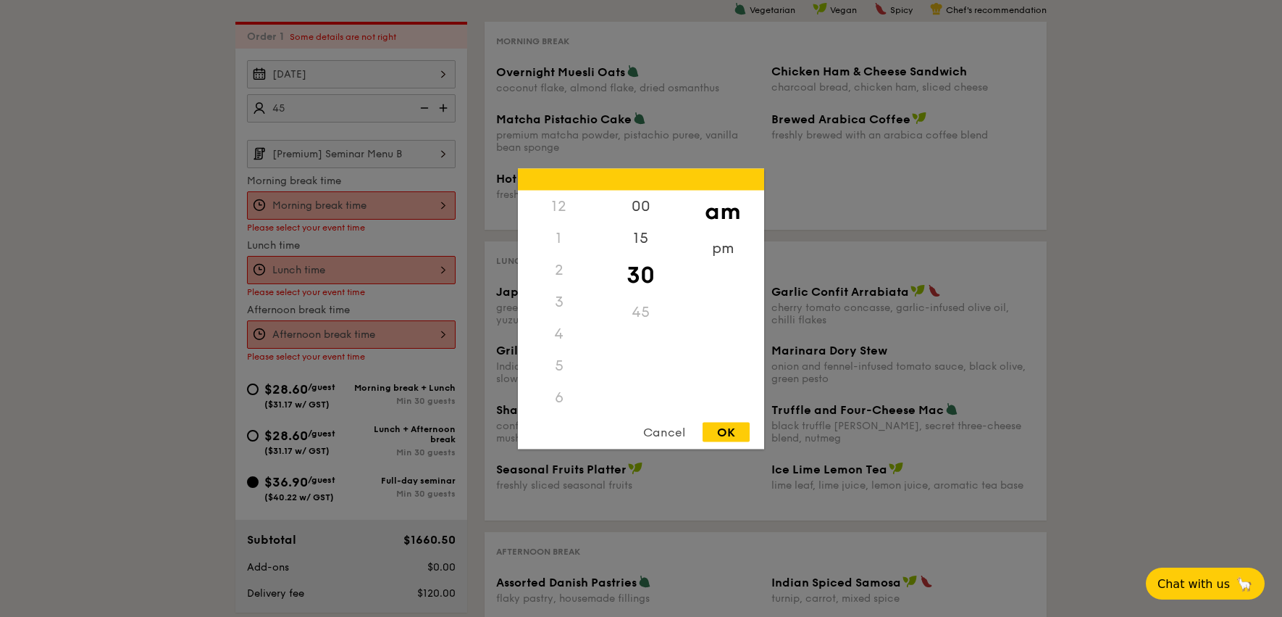
click at [317, 196] on div "12 1 2 3 4 5 6 7 8 9 10 11 00 15 30 45 am pm Cancel OK" at bounding box center [351, 205] width 209 height 28
click at [559, 300] on div "8" at bounding box center [559, 306] width 82 height 42
click at [639, 213] on div "00" at bounding box center [641, 211] width 82 height 42
click at [715, 435] on div "OK" at bounding box center [726, 432] width 47 height 20
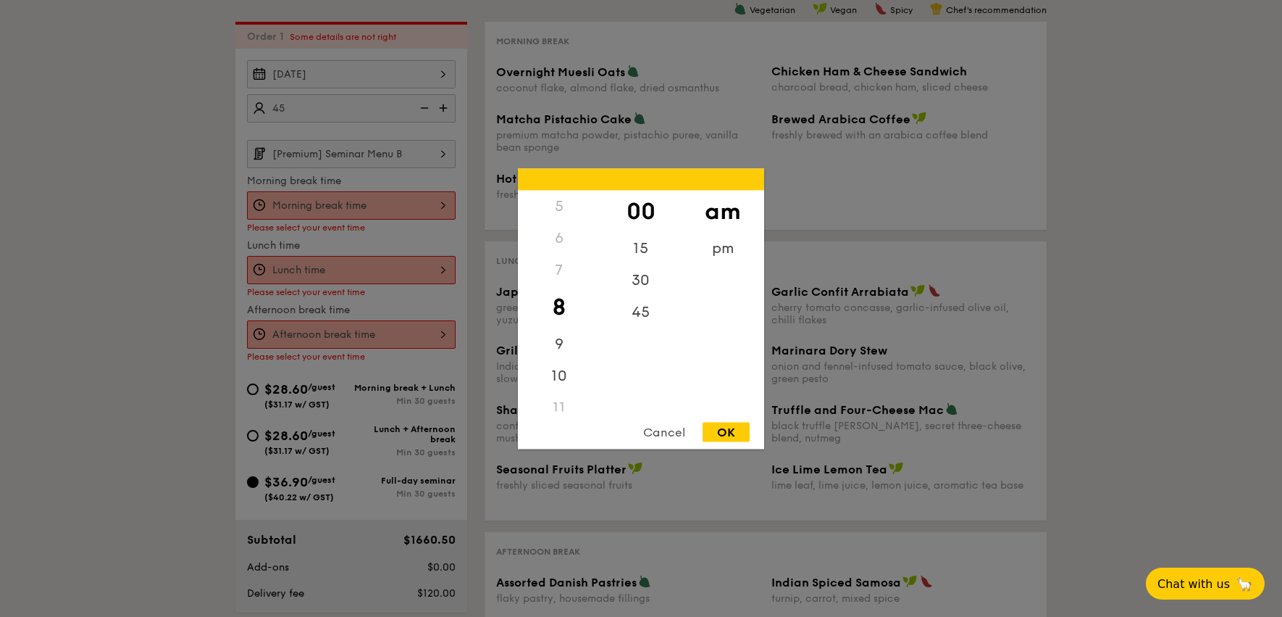
type input "8:00AM"
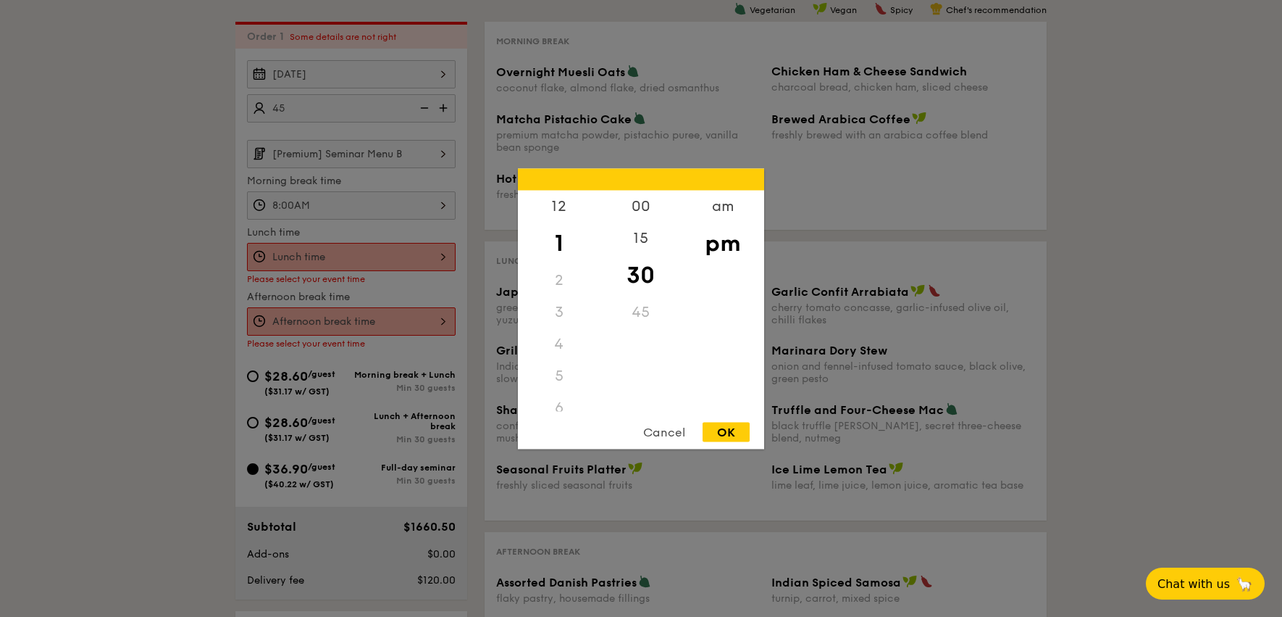
click at [427, 256] on div "12 1 2 3 4 5 6 7 8 9 10 11 00 15 30 45 am pm Cancel OK" at bounding box center [351, 257] width 209 height 28
click at [745, 432] on div "OK" at bounding box center [726, 432] width 47 height 20
type input "1:30PM"
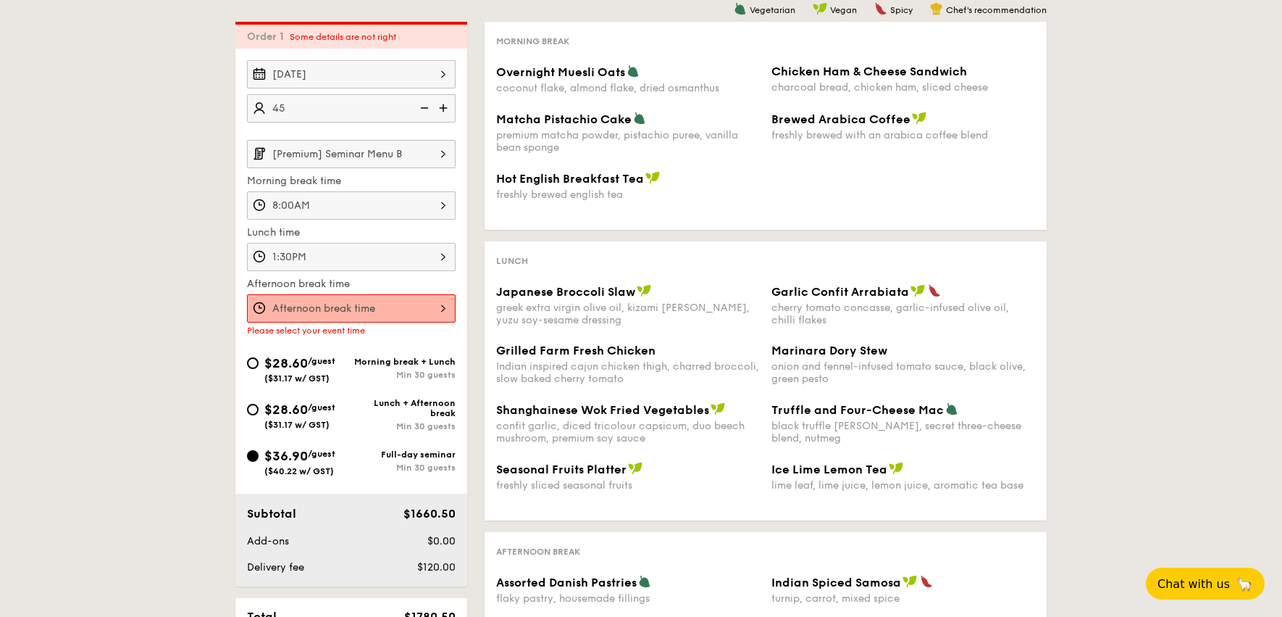
click at [396, 314] on div at bounding box center [351, 308] width 209 height 28
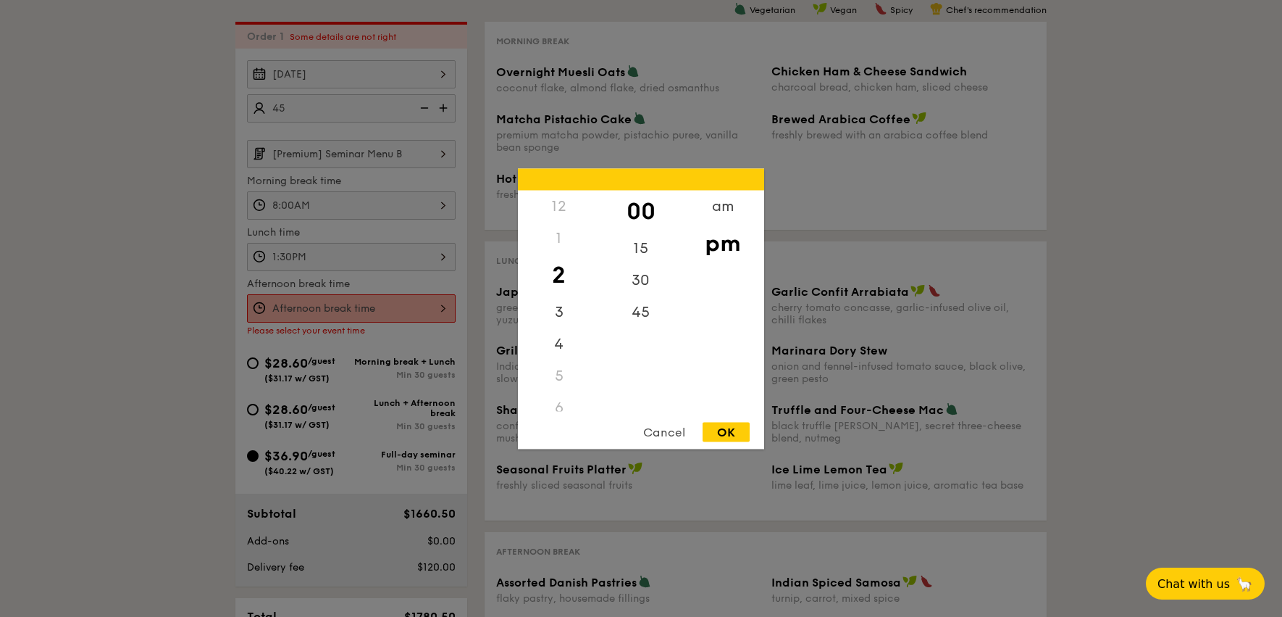
click at [709, 428] on div "OK" at bounding box center [726, 432] width 47 height 20
type input "2:00PM"
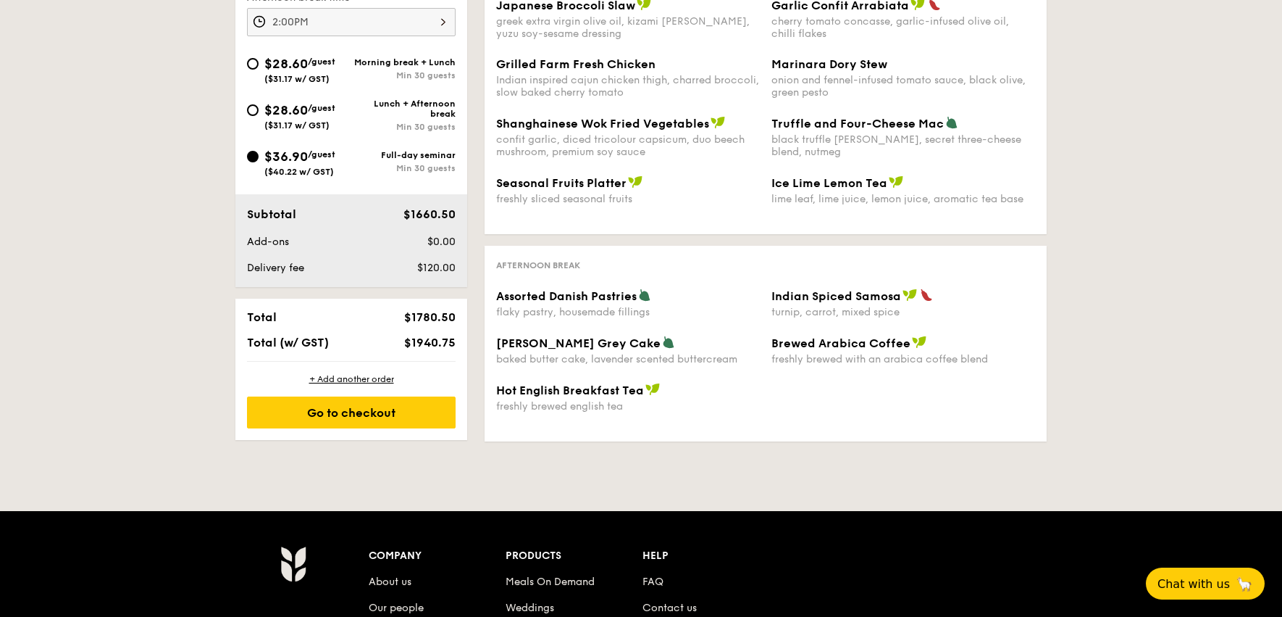
scroll to position [619, 0]
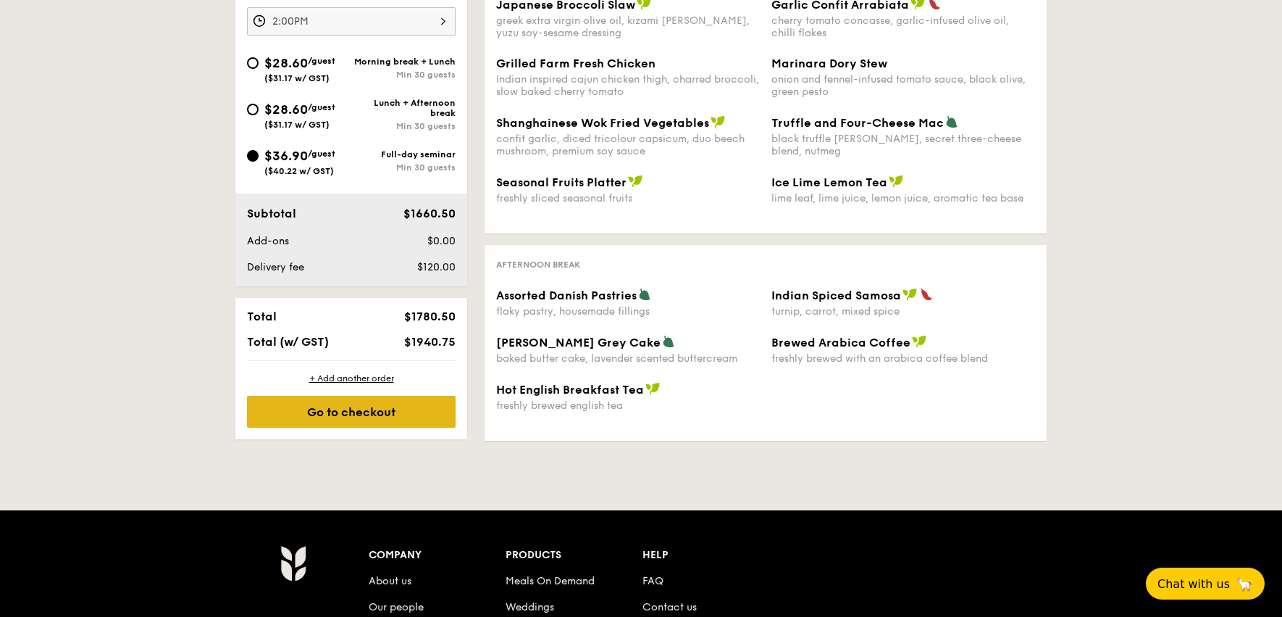
click at [419, 414] on div "Go to checkout" at bounding box center [351, 412] width 209 height 32
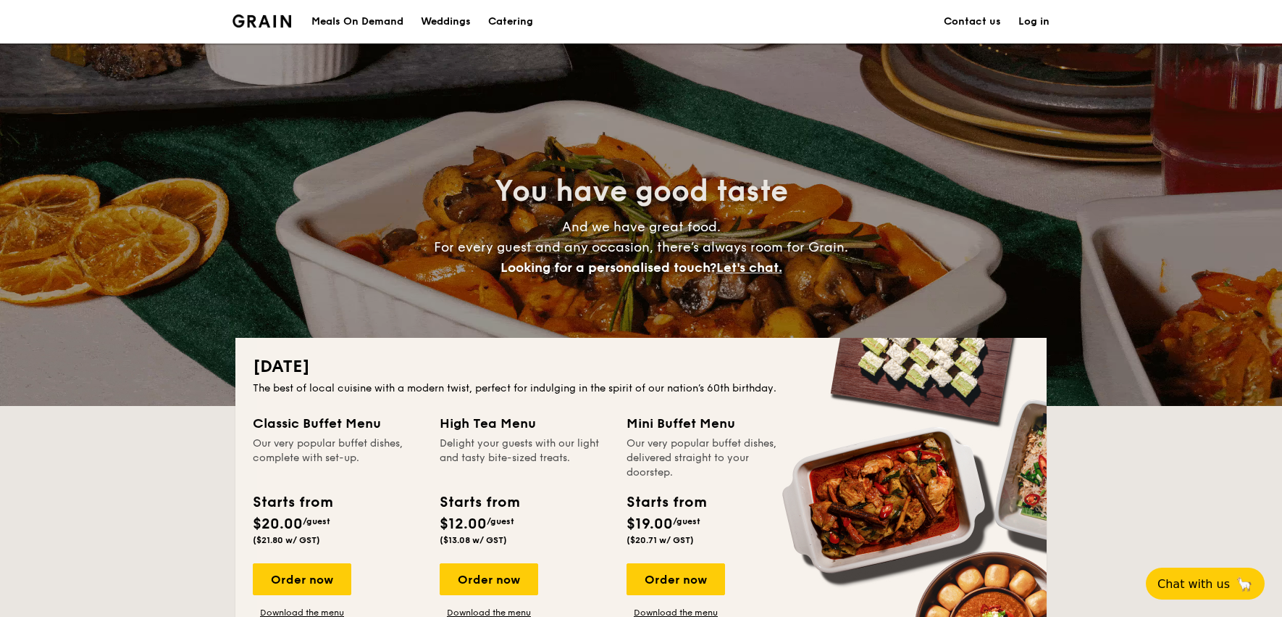
click at [517, 21] on h1 "Catering" at bounding box center [510, 21] width 45 height 43
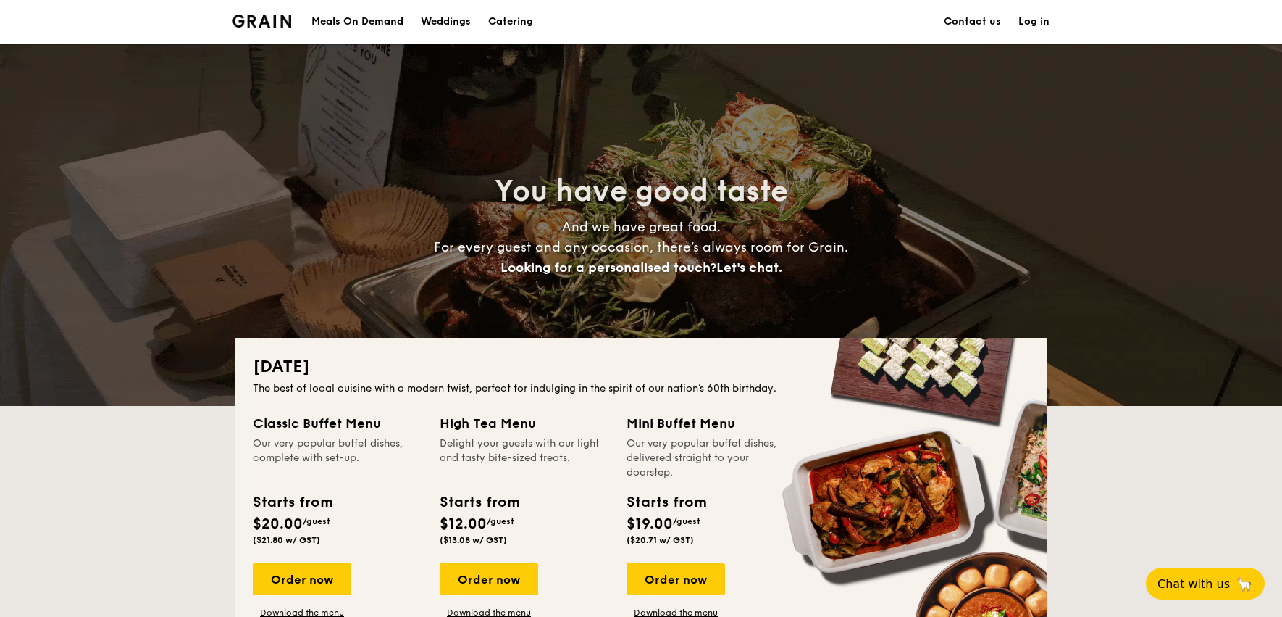
click at [501, 24] on h1 "Catering" at bounding box center [510, 21] width 45 height 43
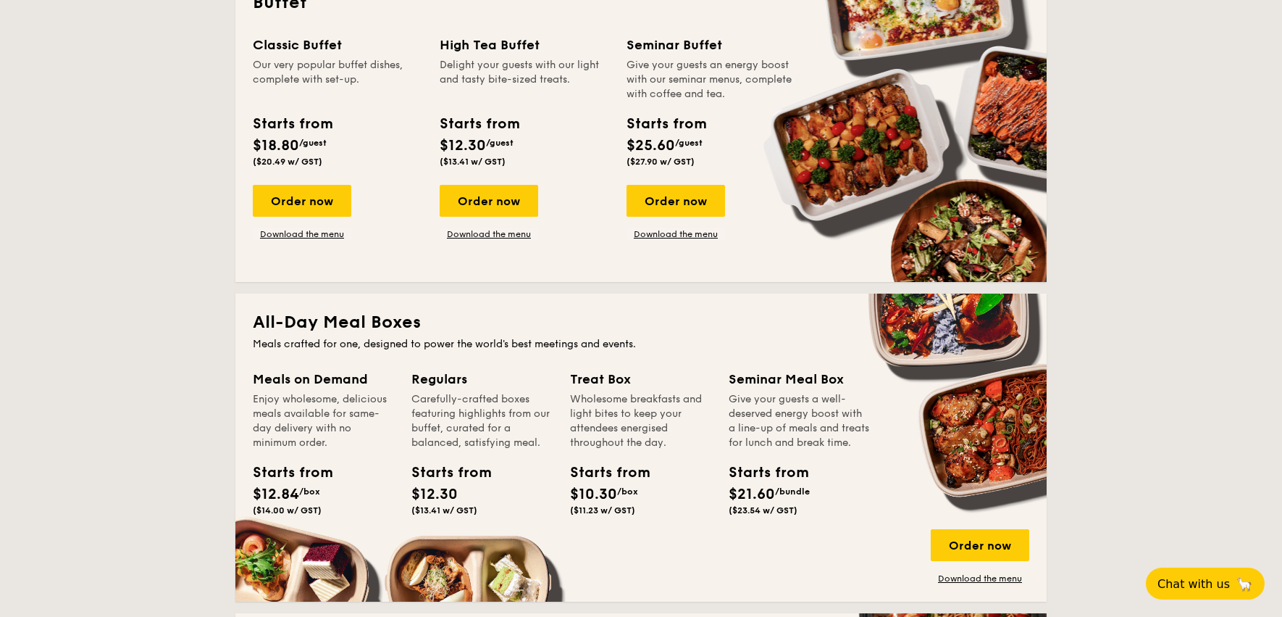
scroll to position [719, 0]
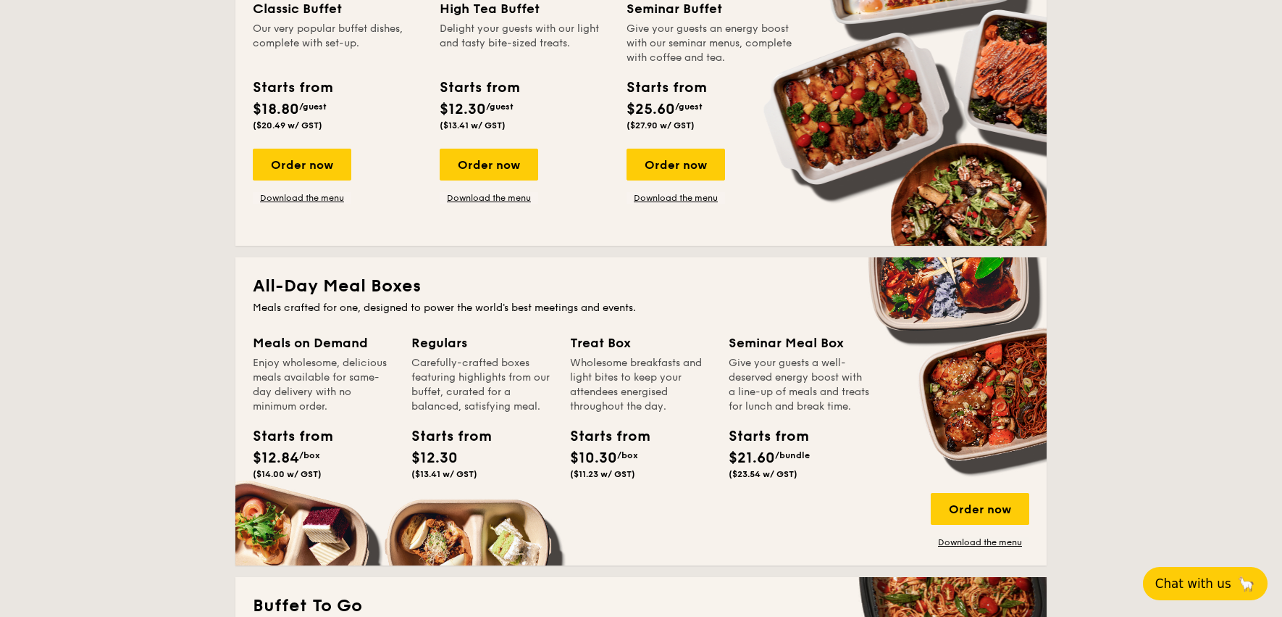
click at [1174, 590] on button "Chat with us 🦙" at bounding box center [1205, 583] width 125 height 33
